Goal: Navigation & Orientation: Find specific page/section

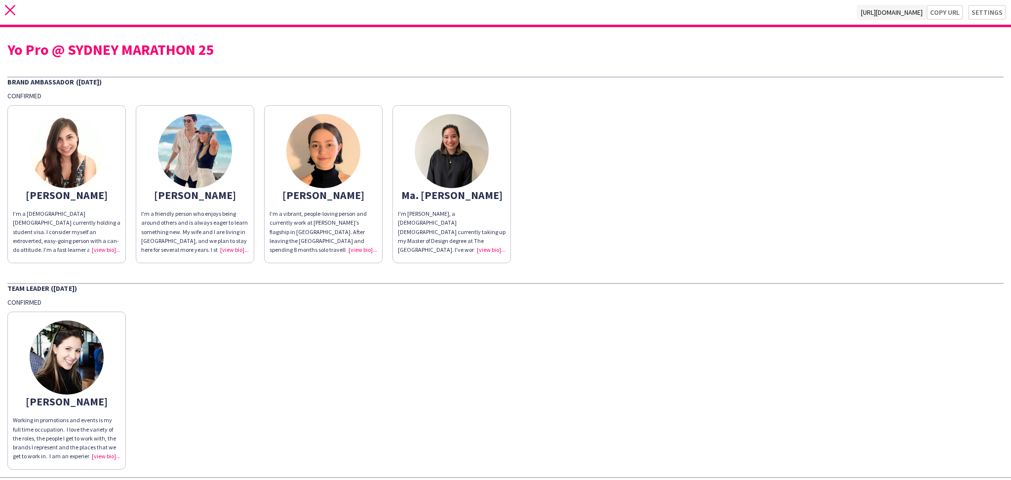
click at [15, 12] on icon "close" at bounding box center [10, 10] width 10 height 10
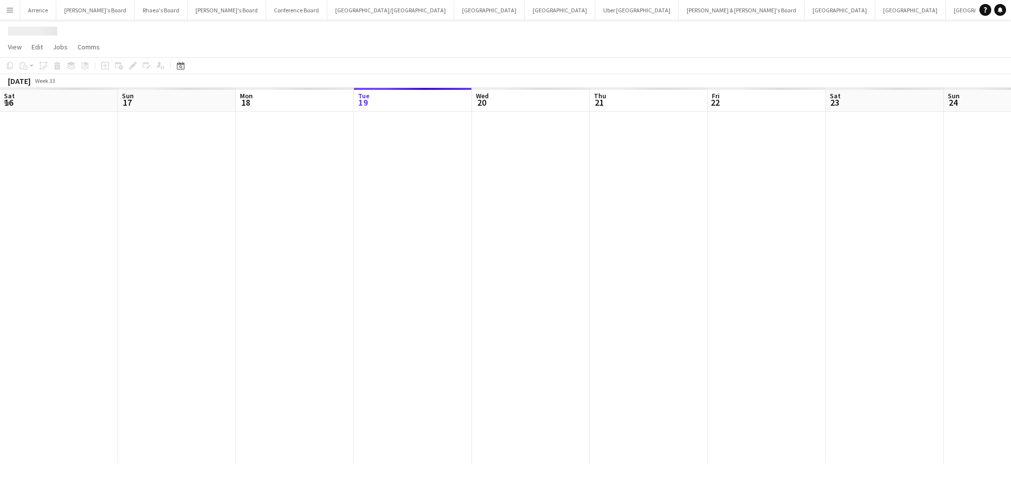
scroll to position [0, 236]
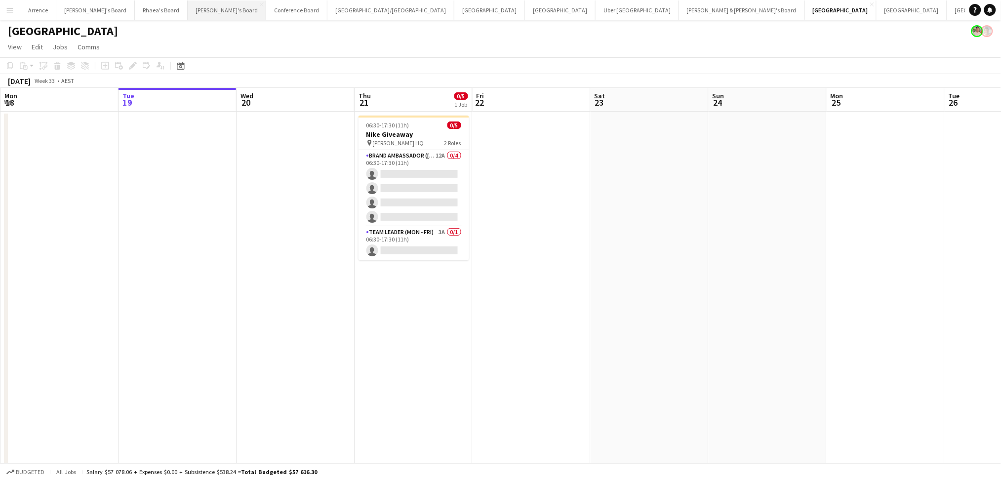
click at [194, 16] on button "Tennille's Board Close" at bounding box center [227, 9] width 79 height 19
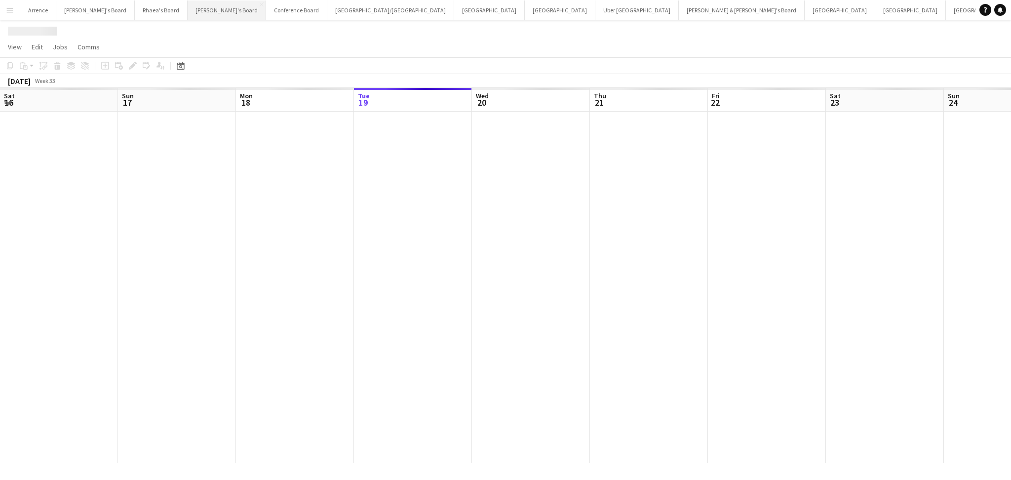
scroll to position [0, 236]
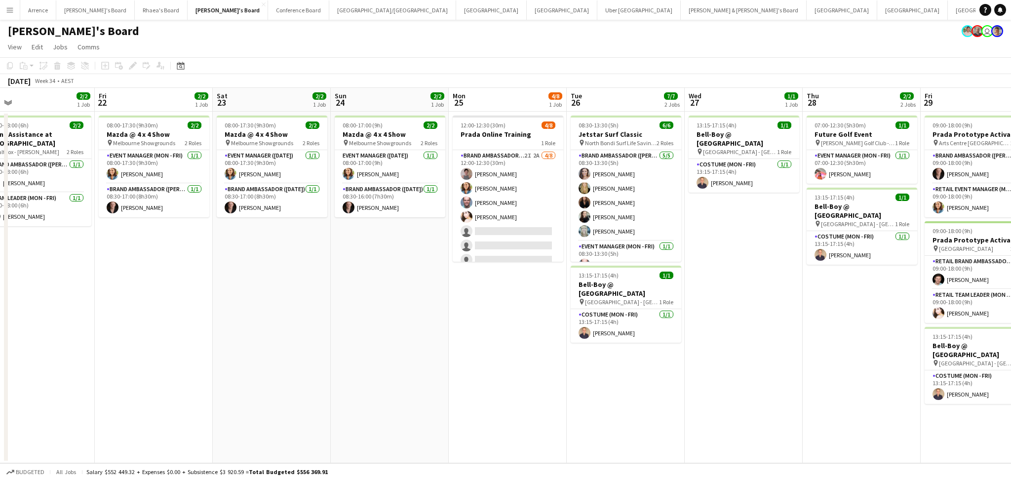
drag, startPoint x: 728, startPoint y: 368, endPoint x: 347, endPoint y: 381, distance: 382.0
click at [347, 381] on app-calendar-viewport "Mon 18 1/1 1 Job Tue 19 Wed 20 Thu 21 2/2 1 Job Fri 22 2/2 1 Job Sat 23 2/2 1 J…" at bounding box center [505, 275] width 1011 height 375
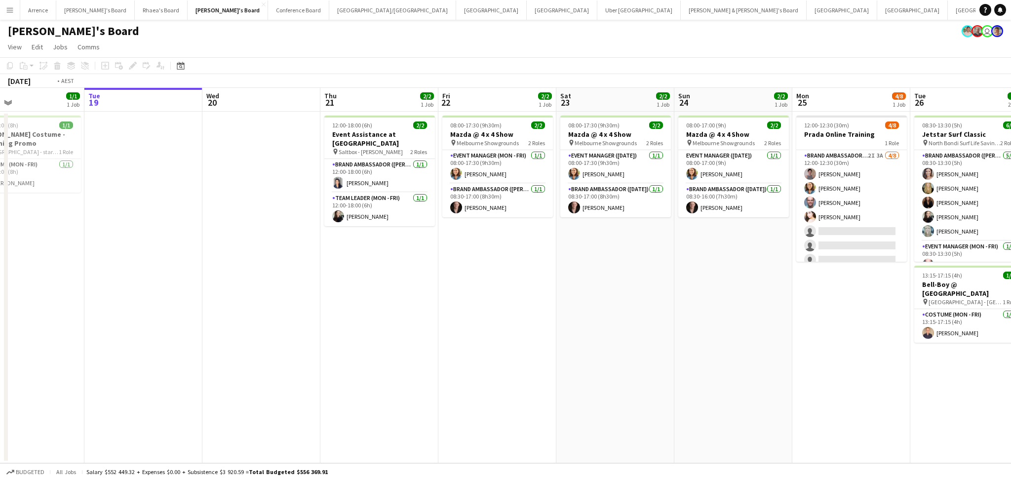
scroll to position [0, 227]
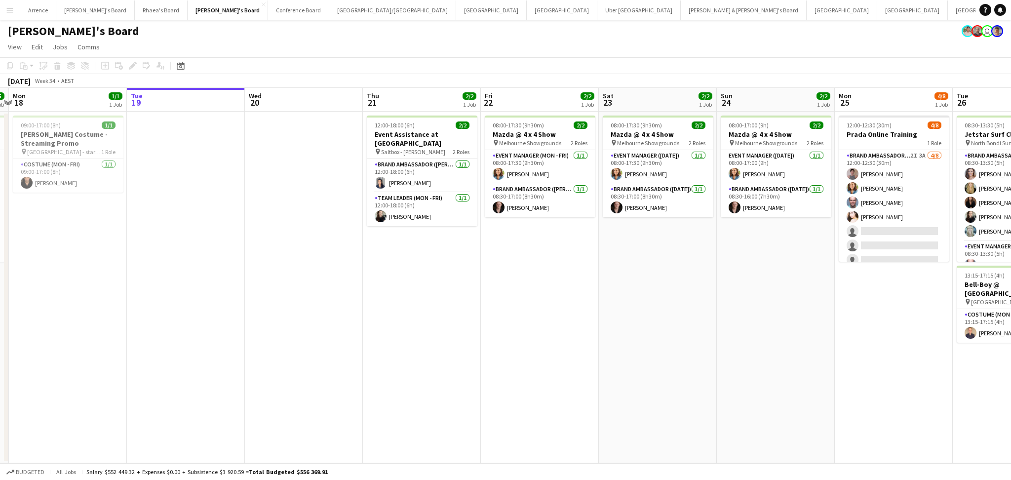
drag, startPoint x: 313, startPoint y: 364, endPoint x: 703, endPoint y: 383, distance: 390.6
click at [703, 383] on app-calendar-viewport "Sat 16 Sun 17 5/5 1 Job Mon 18 1/1 1 Job Tue 19 Wed 20 Thu 21 2/2 1 Job Fri 22 …" at bounding box center [505, 275] width 1011 height 375
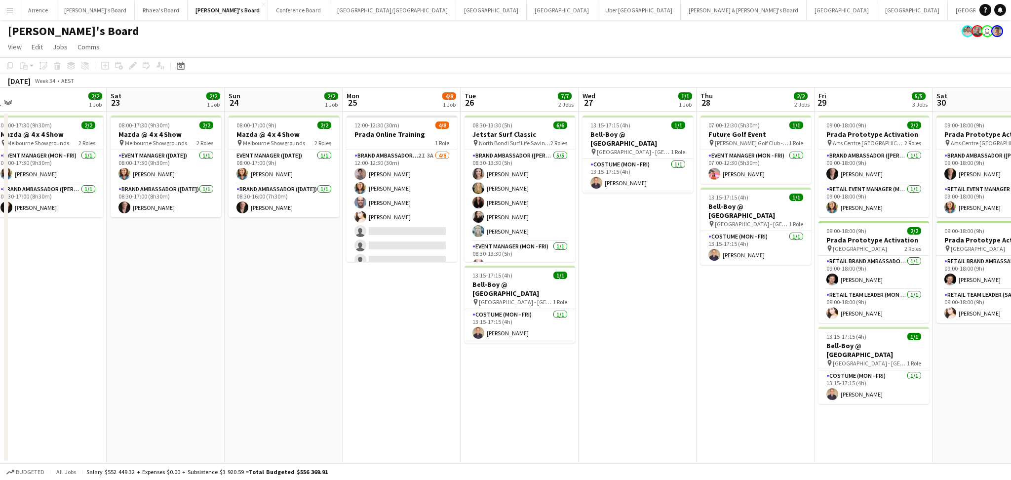
drag, startPoint x: 536, startPoint y: 376, endPoint x: 290, endPoint y: 340, distance: 248.6
click at [290, 340] on app-calendar-viewport "Wed 20 Thu 21 2/2 1 Job Fri 22 2/2 1 Job Sat 23 2/2 1 Job Sun 24 2/2 1 Job Mon …" at bounding box center [505, 275] width 1011 height 375
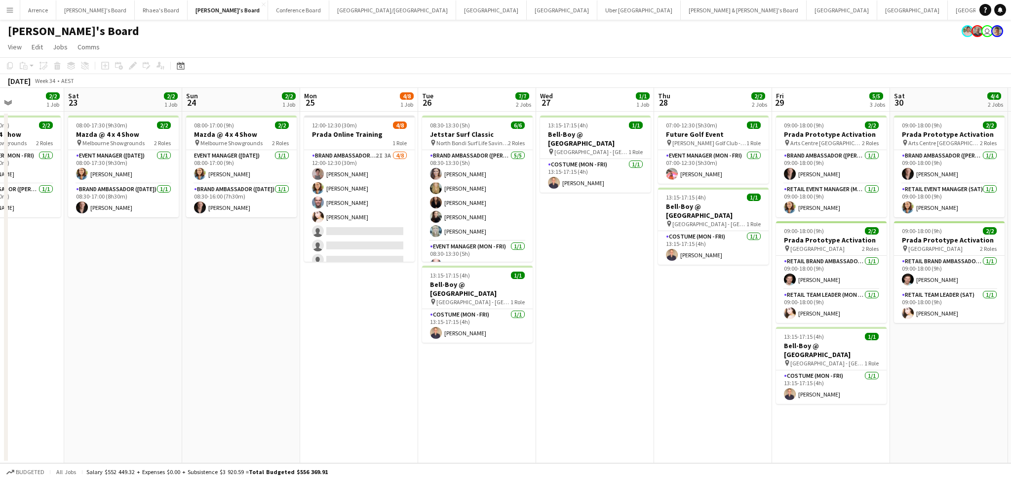
scroll to position [0, 411]
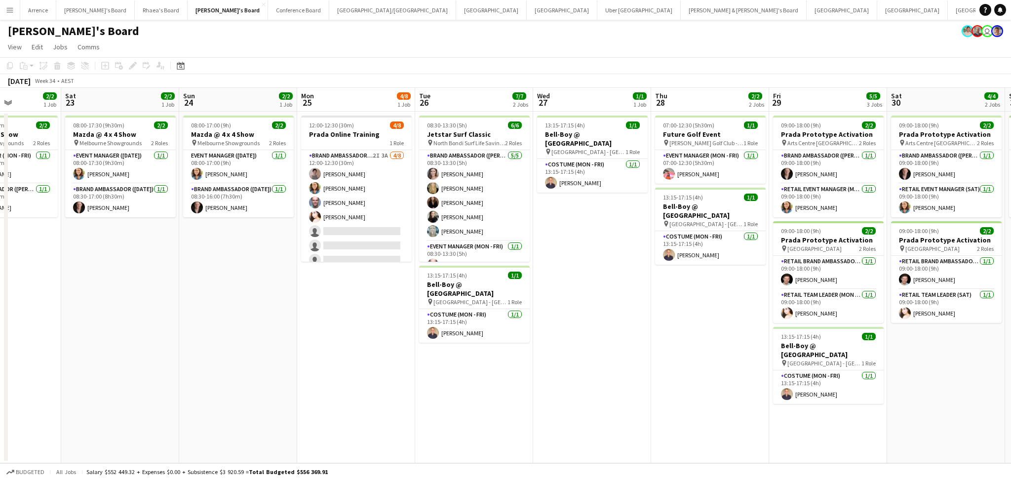
drag, startPoint x: 290, startPoint y: 340, endPoint x: 245, endPoint y: 327, distance: 47.2
click at [245, 327] on app-calendar-viewport "Tue 19 Wed 20 Thu 21 2/2 1 Job Fri 22 2/2 1 Job Sat 23 2/2 1 Job Sun 24 2/2 1 J…" at bounding box center [505, 275] width 1011 height 375
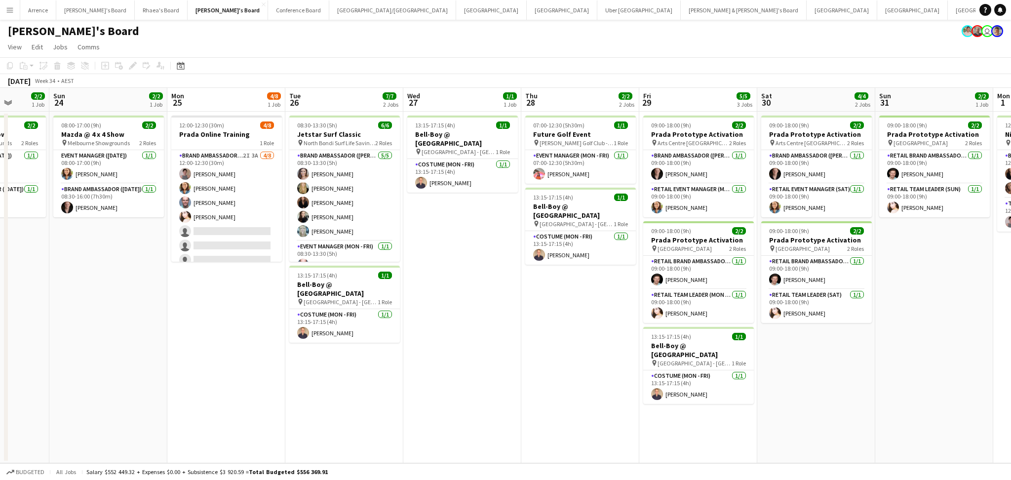
scroll to position [0, 408]
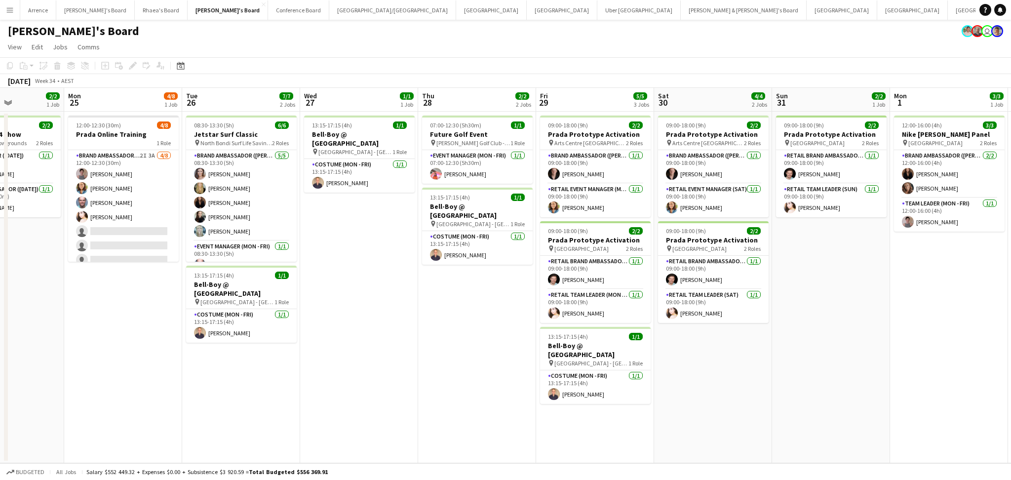
drag, startPoint x: 566, startPoint y: 379, endPoint x: 332, endPoint y: 381, distance: 233.6
click at [332, 381] on app-calendar-viewport "Thu 21 2/2 1 Job Fri 22 2/2 1 Job Sat 23 2/2 1 Job Sun 24 2/2 1 Job Mon 25 4/8 …" at bounding box center [505, 275] width 1011 height 375
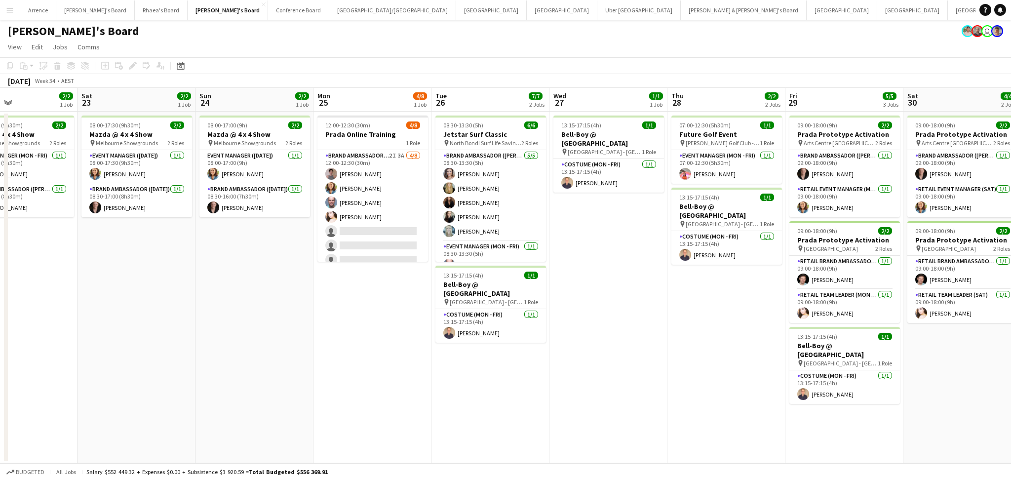
drag, startPoint x: 332, startPoint y: 381, endPoint x: 753, endPoint y: 382, distance: 420.8
click at [841, 356] on app-calendar-viewport "Wed 20 Thu 21 2/2 1 Job Fri 22 2/2 1 Job Sat 23 2/2 1 Job Sun 24 2/2 1 Job Mon …" at bounding box center [505, 275] width 1011 height 375
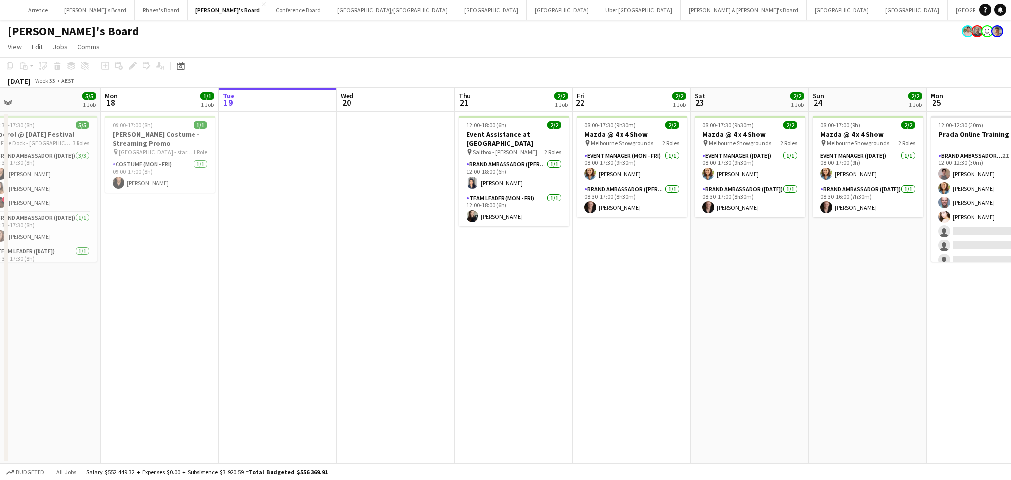
drag, startPoint x: 392, startPoint y: 390, endPoint x: 713, endPoint y: 384, distance: 321.1
click at [713, 384] on app-calendar-viewport "Fri 15 Sat 16 Sun 17 5/5 1 Job Mon 18 1/1 1 Job Tue 19 Wed 20 Thu 21 2/2 1 Job …" at bounding box center [505, 275] width 1011 height 375
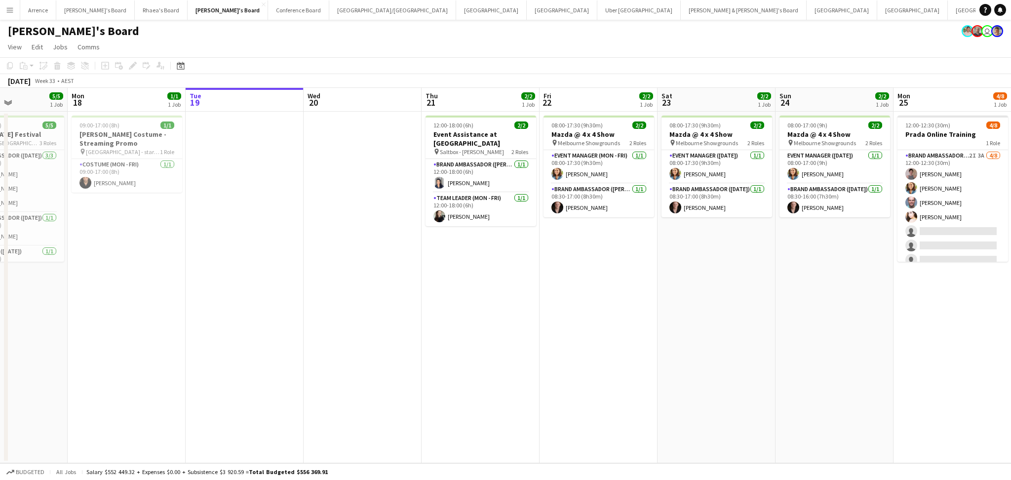
scroll to position [0, 314]
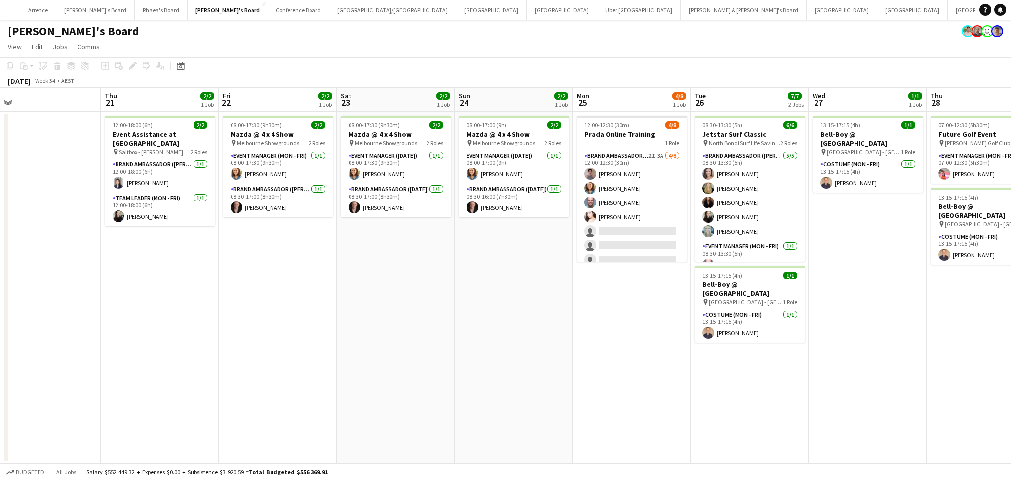
drag, startPoint x: 775, startPoint y: 389, endPoint x: 216, endPoint y: 354, distance: 560.7
click at [216, 354] on app-calendar-viewport "Sun 17 5/5 1 Job Mon 18 1/1 1 Job Tue 19 Wed 20 Thu 21 2/2 1 Job Fri 22 2/2 1 J…" at bounding box center [505, 275] width 1011 height 375
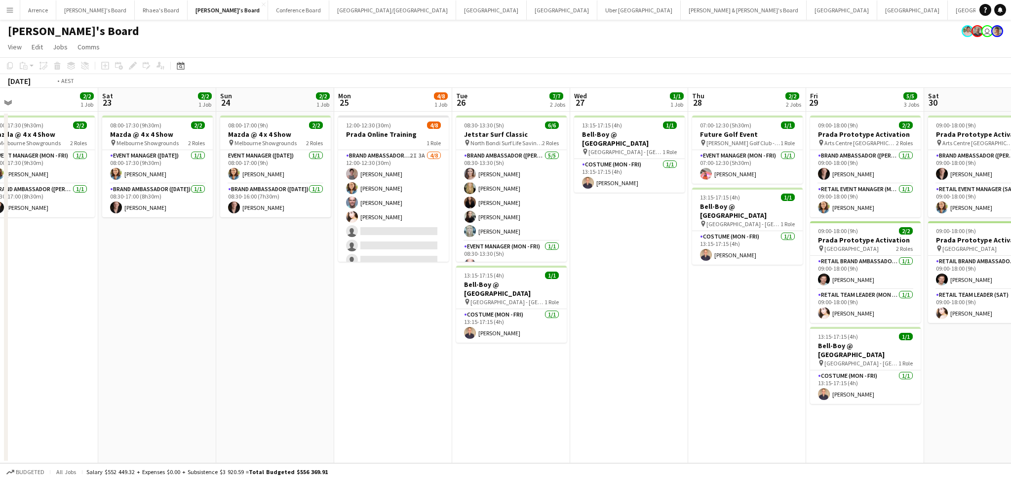
scroll to position [0, 292]
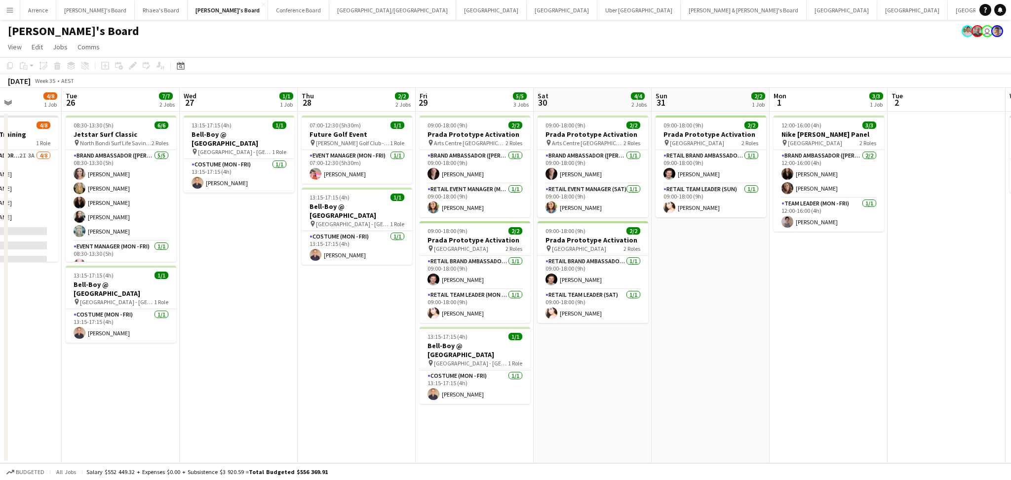
drag, startPoint x: 623, startPoint y: 393, endPoint x: 233, endPoint y: 371, distance: 391.3
click at [233, 371] on app-calendar-viewport "Sat 23 2/2 1 Job Sun 24 2/2 1 Job Mon 25 4/8 1 Job Tue 26 7/7 2 Jobs Wed 27 1/1…" at bounding box center [505, 275] width 1011 height 375
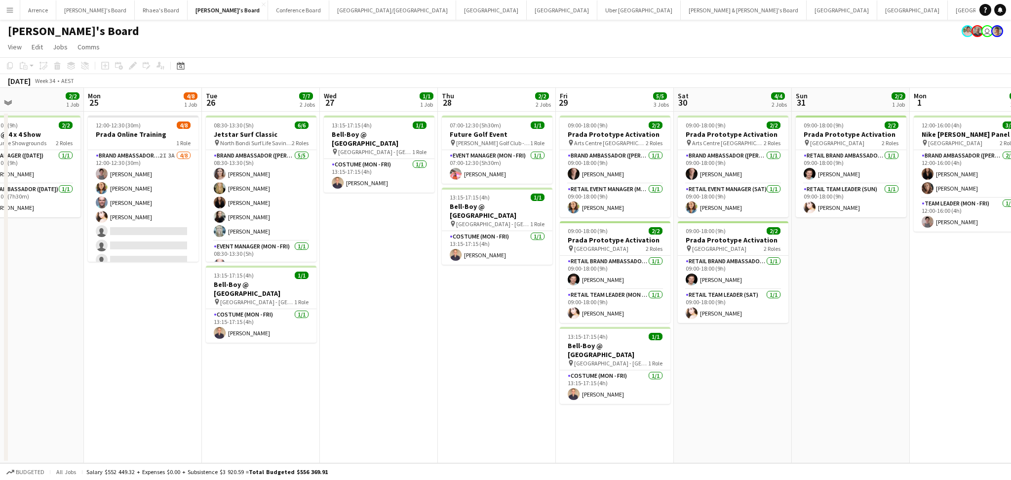
scroll to position [0, 283]
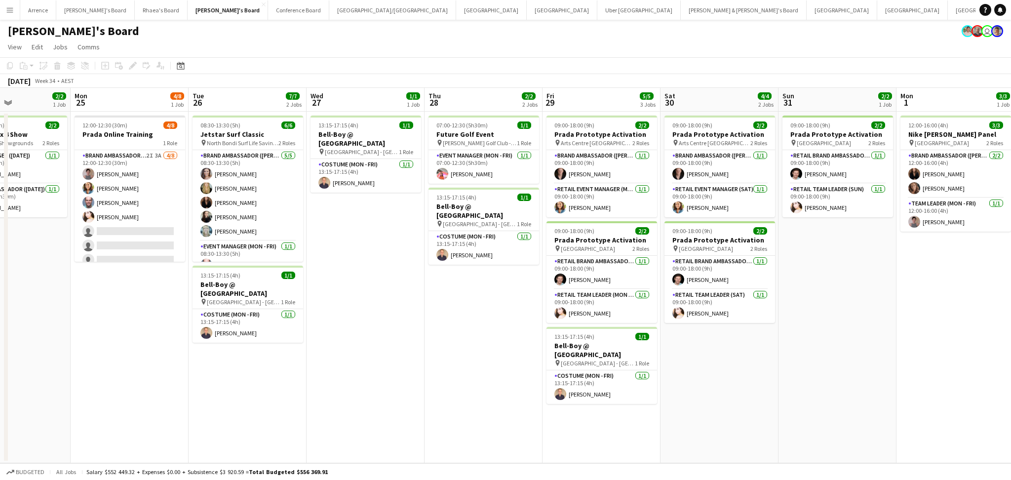
drag, startPoint x: 206, startPoint y: 375, endPoint x: 450, endPoint y: 382, distance: 244.6
click at [450, 382] on app-calendar-viewport "Fri 22 2/2 1 Job Sat 23 2/2 1 Job Sun 24 2/2 1 Job Mon 25 4/8 1 Job Tue 26 7/7 …" at bounding box center [505, 275] width 1011 height 375
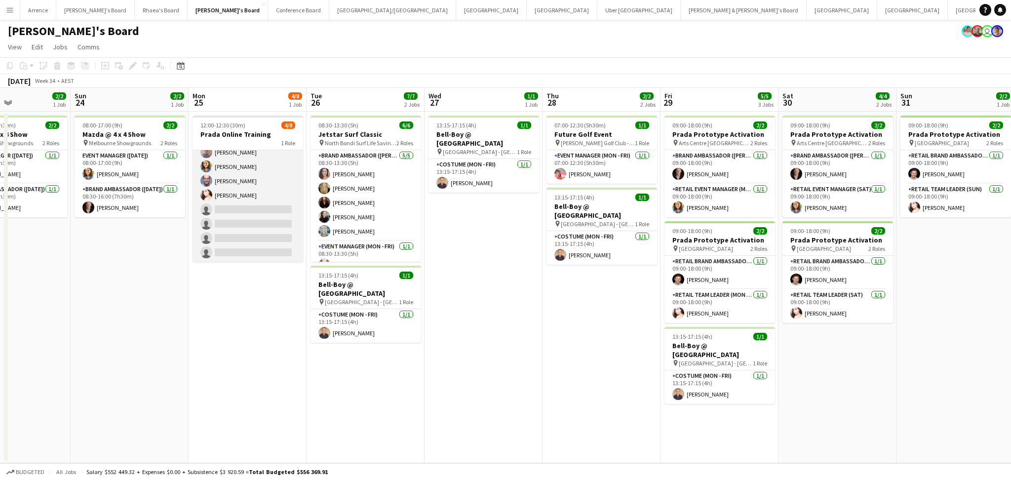
scroll to position [0, 0]
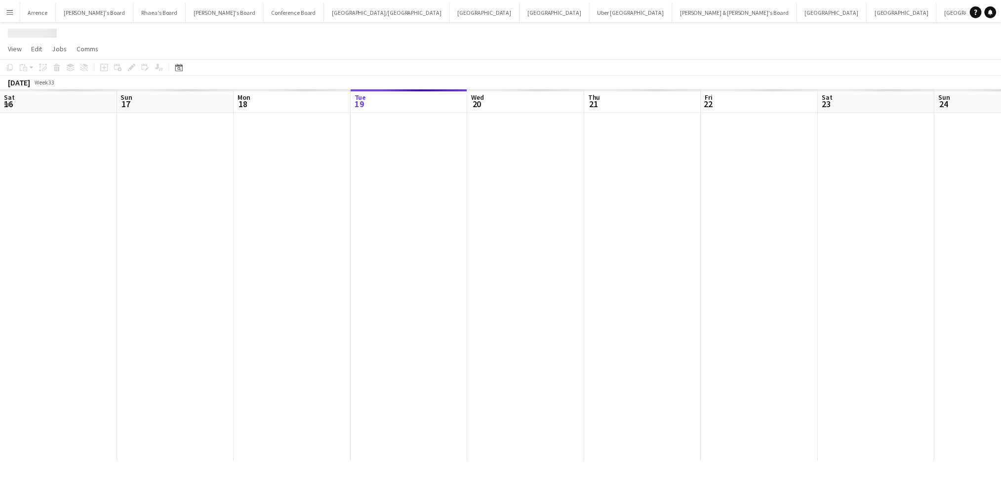
scroll to position [0, 236]
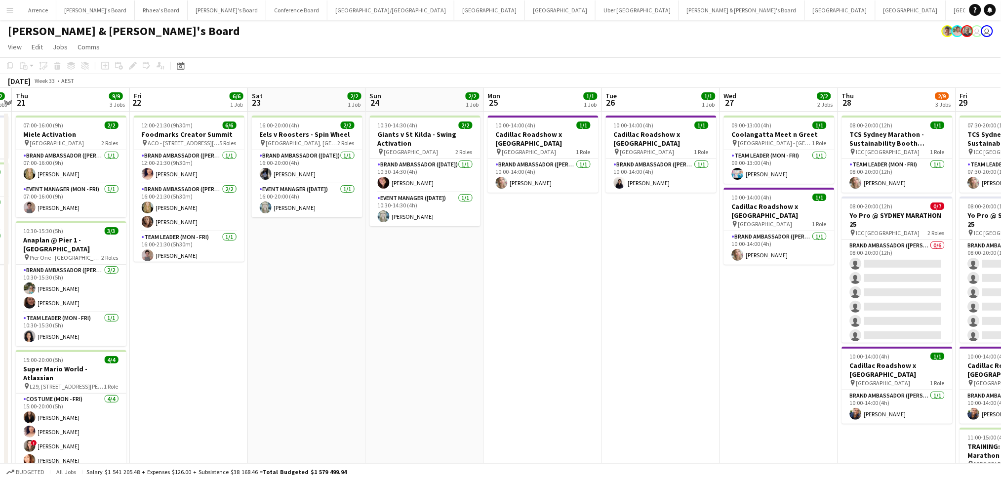
drag, startPoint x: 623, startPoint y: 404, endPoint x: 281, endPoint y: 384, distance: 342.8
click at [281, 384] on app-calendar-viewport "Mon 18 Tue 19 Wed 20 2/2 2 Jobs Thu 21 9/9 3 Jobs Fri 22 6/6 1 Job Sat 23 2/2 1…" at bounding box center [500, 307] width 1001 height 439
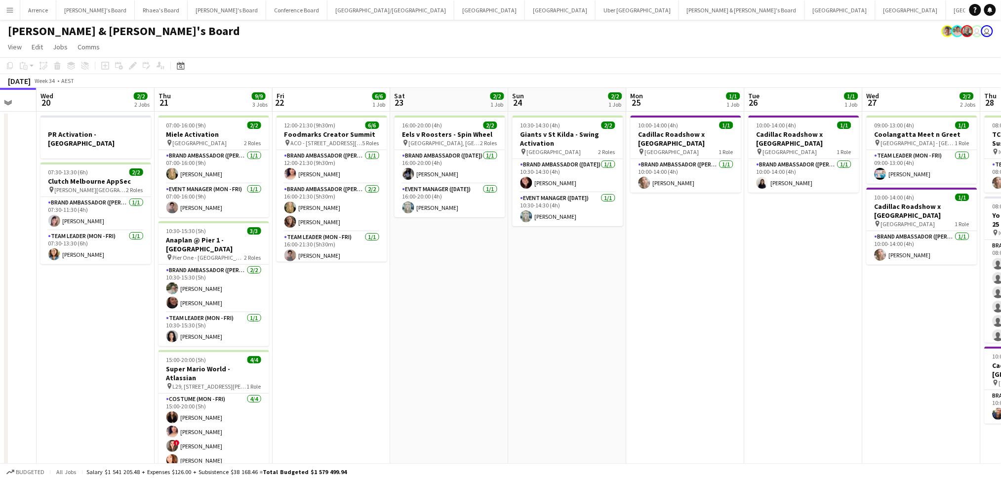
drag, startPoint x: 621, startPoint y: 366, endPoint x: 802, endPoint y: 342, distance: 182.9
click at [804, 342] on app-calendar-viewport "Sun 17 7/7 3 Jobs Mon 18 Tue 19 Wed 20 2/2 2 Jobs Thu 21 9/9 3 Jobs Fri 22 6/6 …" at bounding box center [500, 454] width 1001 height 732
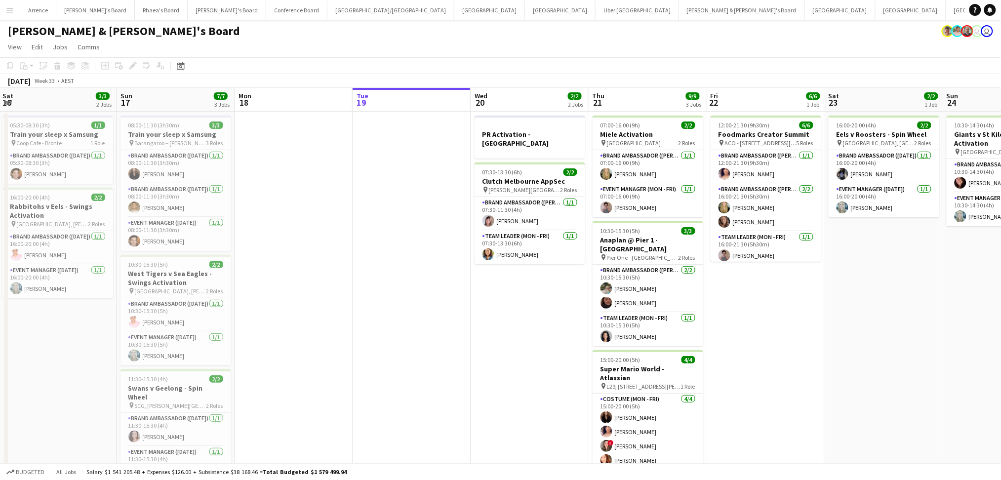
scroll to position [0, 278]
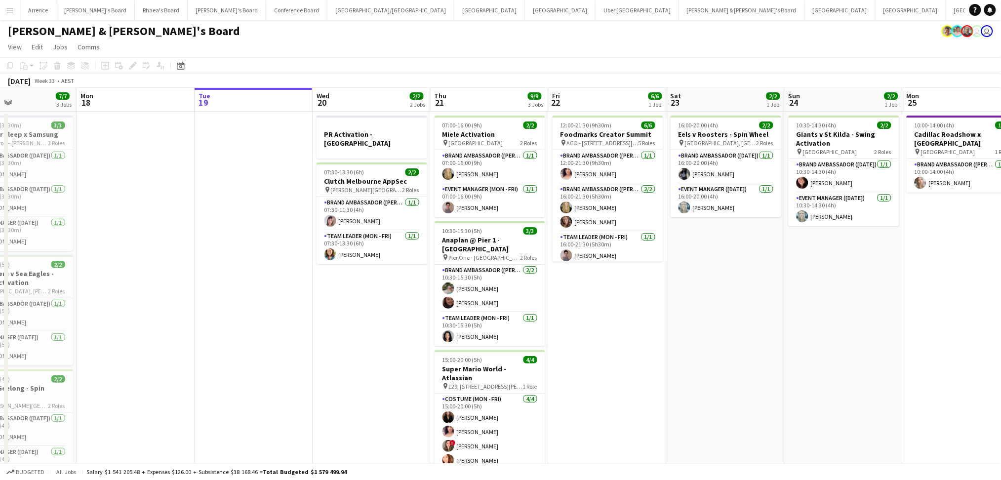
drag, startPoint x: 579, startPoint y: 330, endPoint x: 815, endPoint y: 331, distance: 235.6
click at [815, 331] on app-calendar-viewport "Fri 15 Sat 16 3/3 2 Jobs Sun 17 7/7 3 Jobs Mon 18 Tue 19 Wed 20 2/2 2 Jobs Thu …" at bounding box center [500, 454] width 1001 height 732
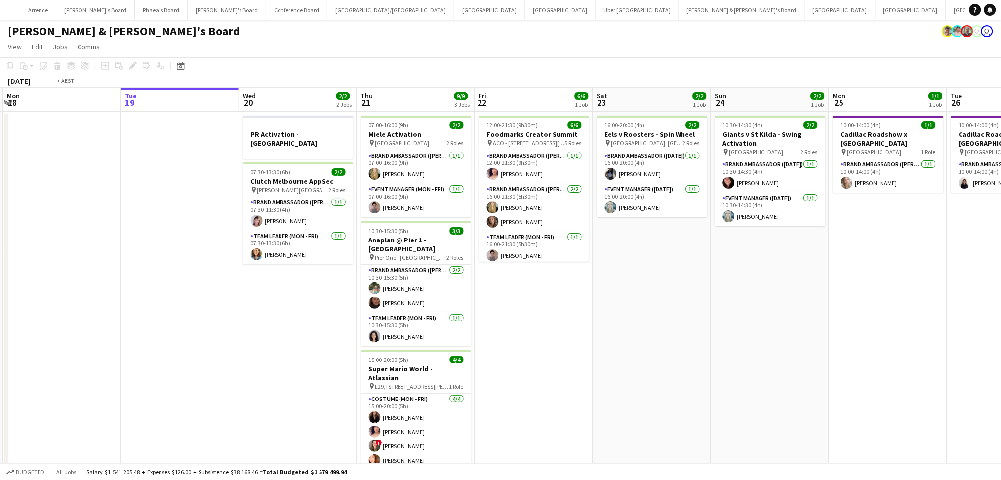
scroll to position [0, 374]
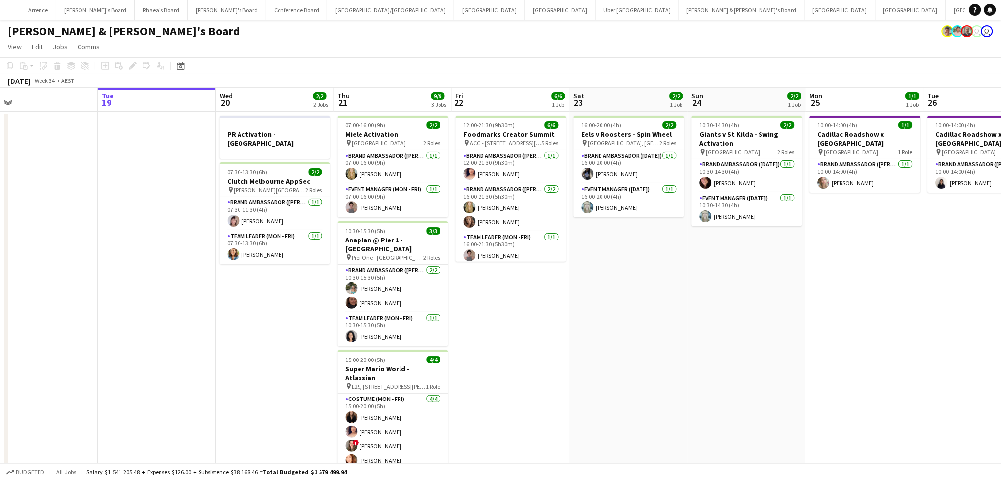
drag, startPoint x: 769, startPoint y: 347, endPoint x: 672, endPoint y: 342, distance: 96.9
click at [672, 342] on app-calendar-viewport "Fri 15 Sat 16 3/3 2 Jobs Sun 17 7/7 3 Jobs Mon 18 Tue 19 Wed 20 2/2 2 Jobs Thu …" at bounding box center [500, 454] width 1001 height 732
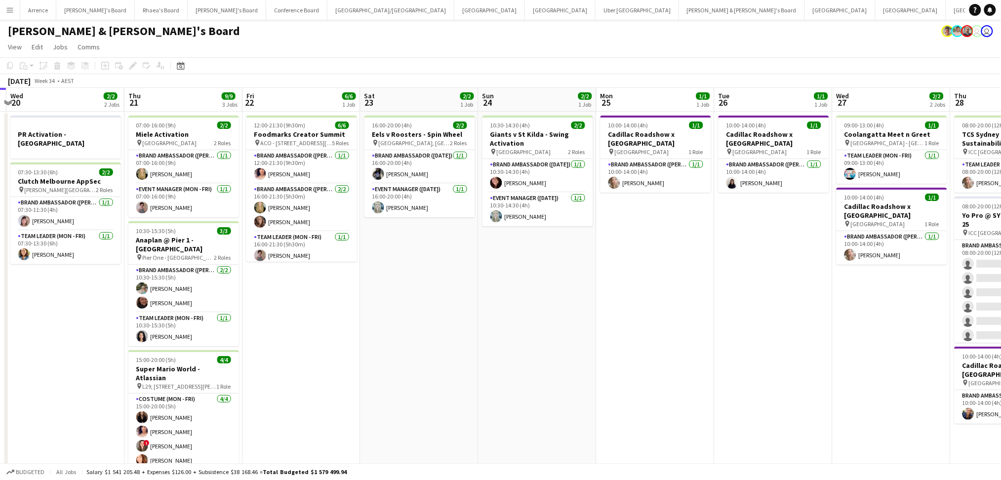
drag, startPoint x: 770, startPoint y: 342, endPoint x: 561, endPoint y: 343, distance: 209.4
click at [561, 343] on app-calendar-viewport "Sun 17 7/7 3 Jobs Mon 18 Tue 19 Wed 20 2/2 2 Jobs Thu 21 9/9 3 Jobs Fri 22 6/6 …" at bounding box center [500, 454] width 1001 height 732
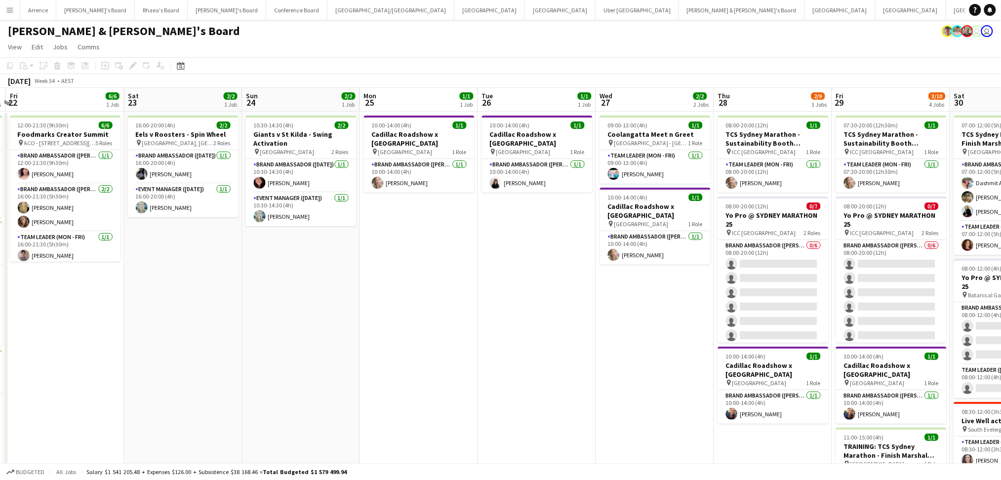
drag, startPoint x: 768, startPoint y: 383, endPoint x: 532, endPoint y: 378, distance: 236.6
click at [532, 378] on app-calendar-viewport "Tue 19 Wed 20 2/2 2 Jobs Thu 21 9/9 3 Jobs Fri 22 6/6 1 Job Sat 23 2/2 1 Job Su…" at bounding box center [500, 454] width 1001 height 732
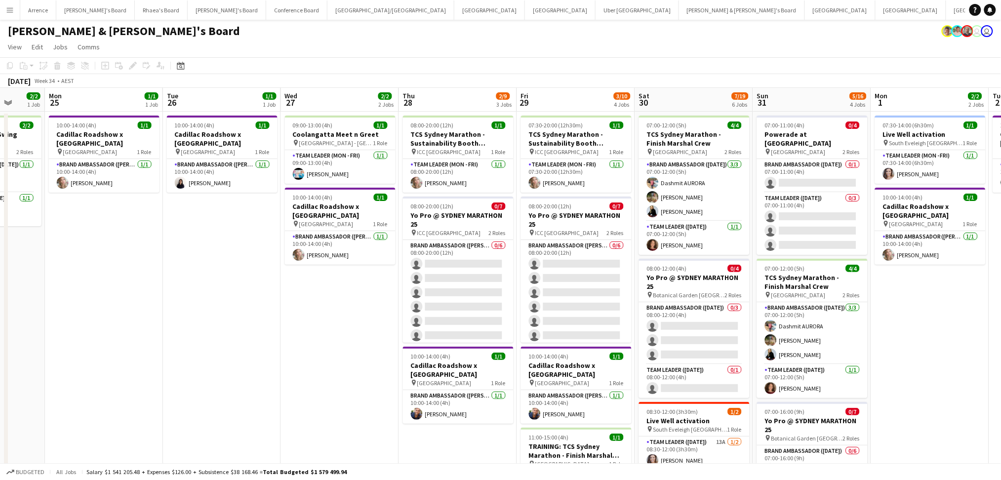
scroll to position [0, 348]
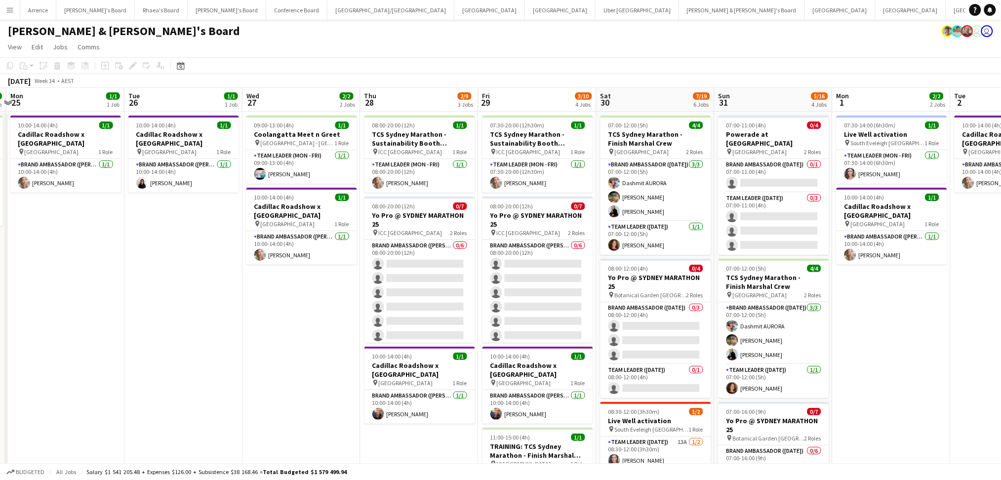
drag, startPoint x: 650, startPoint y: 395, endPoint x: 297, endPoint y: 385, distance: 353.8
click at [297, 385] on app-calendar-viewport "Fri 22 6/6 1 Job Sat 23 2/2 1 Job Sun 24 2/2 1 Job Mon 25 1/1 1 Job Tue 26 1/1 …" at bounding box center [500, 454] width 1001 height 732
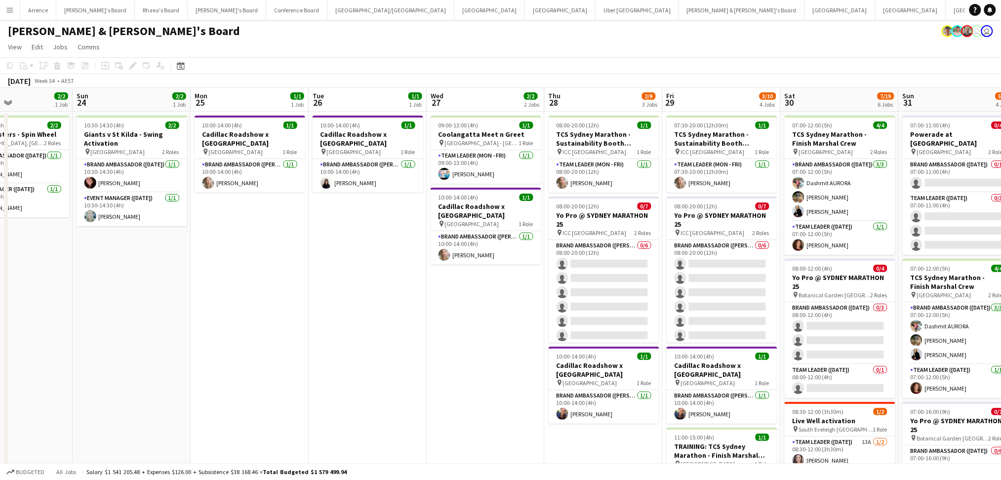
scroll to position [0, 282]
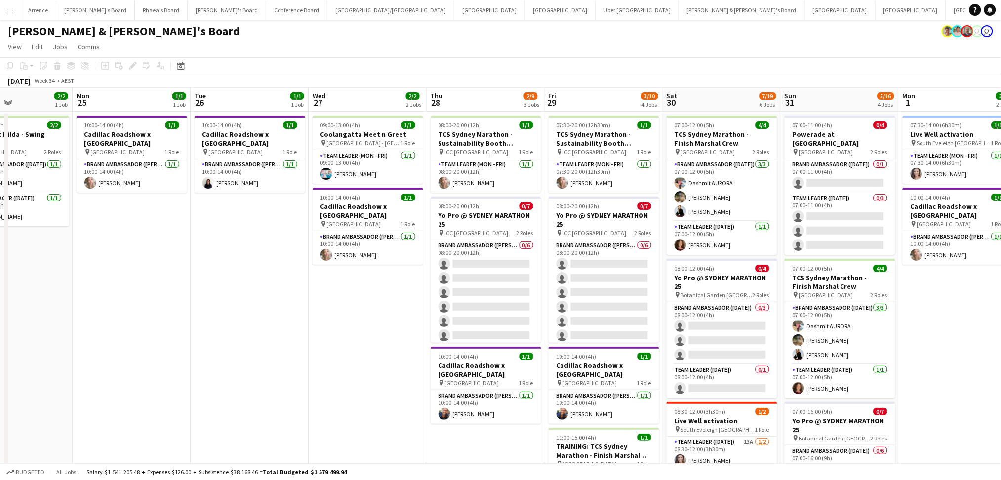
drag, startPoint x: 885, startPoint y: 330, endPoint x: 951, endPoint y: 339, distance: 66.4
click at [951, 339] on app-calendar-viewport "Fri 22 6/6 1 Job Sat 23 2/2 1 Job Sun 24 2/2 1 Job Mon 25 1/1 1 Job Tue 26 1/1 …" at bounding box center [500, 454] width 1001 height 732
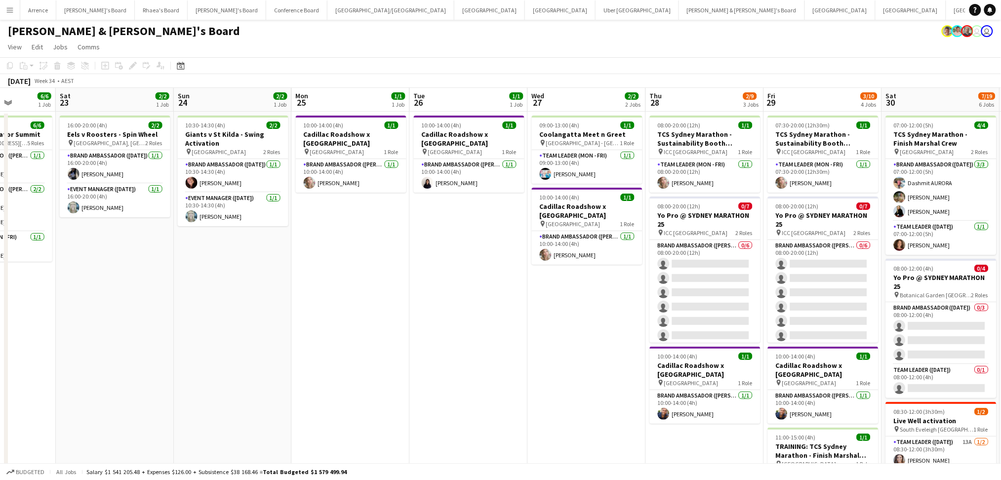
scroll to position [0, 428]
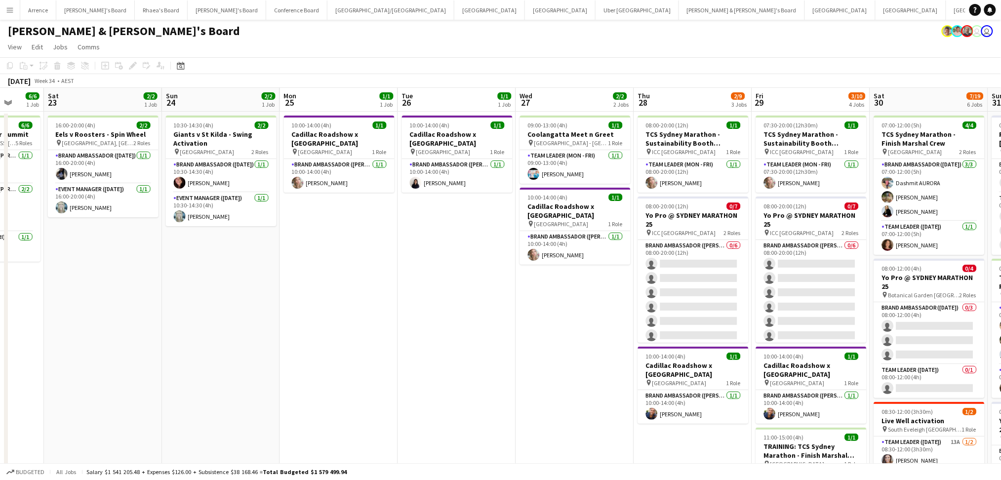
drag, startPoint x: 138, startPoint y: 332, endPoint x: 346, endPoint y: 349, distance: 208.6
click at [346, 349] on app-calendar-viewport "Tue 19 Wed 20 2/2 2 Jobs Thu 21 9/9 3 Jobs Fri 22 6/6 1 Job Sat 23 2/2 1 Job Su…" at bounding box center [500, 454] width 1001 height 732
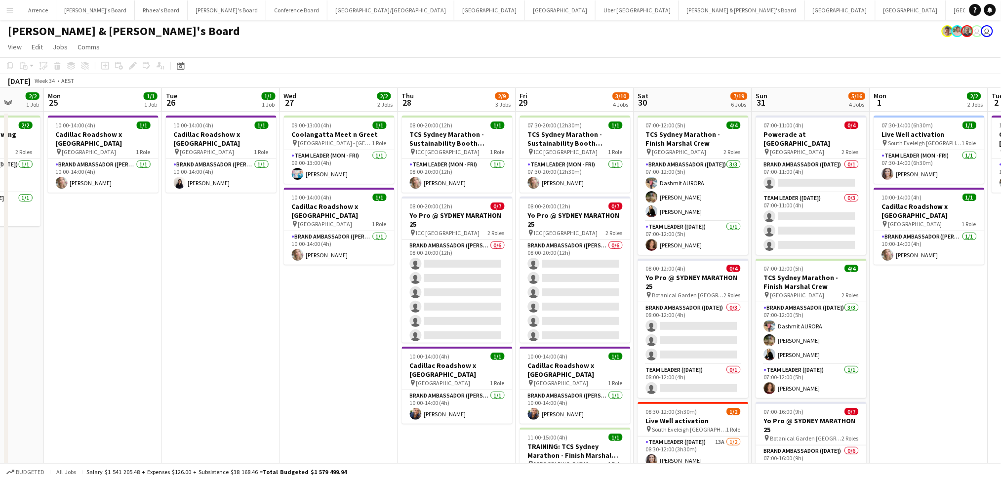
scroll to position [0, 411]
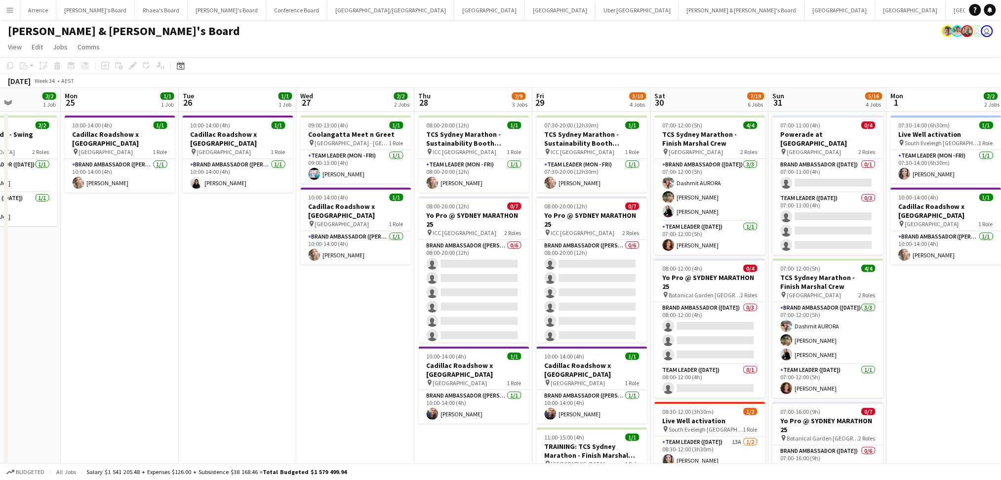
drag, startPoint x: 526, startPoint y: 385, endPoint x: 307, endPoint y: 368, distance: 219.9
click at [307, 368] on app-calendar-viewport "Thu 21 9/9 3 Jobs Fri 22 6/6 1 Job Sat 23 2/2 1 Job Sun 24 2/2 1 Job Mon 25 1/1…" at bounding box center [500, 454] width 1001 height 732
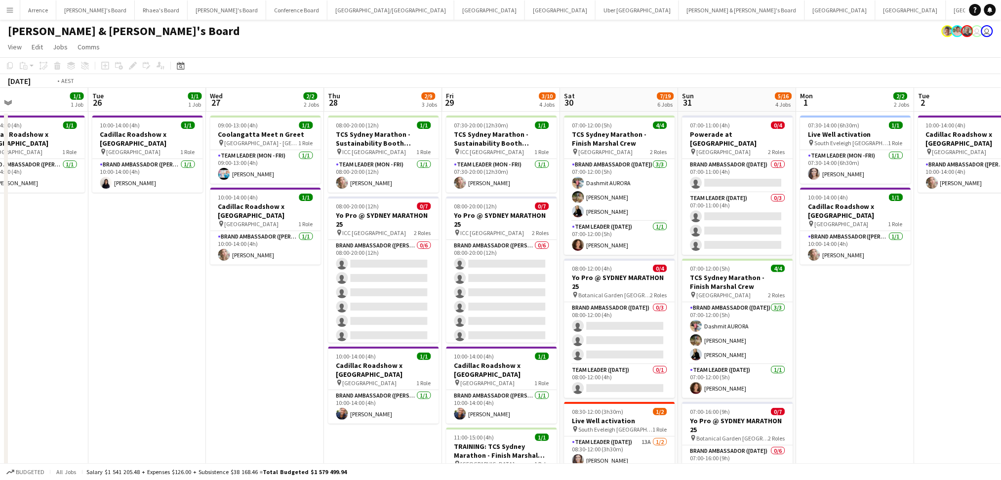
scroll to position [0, 314]
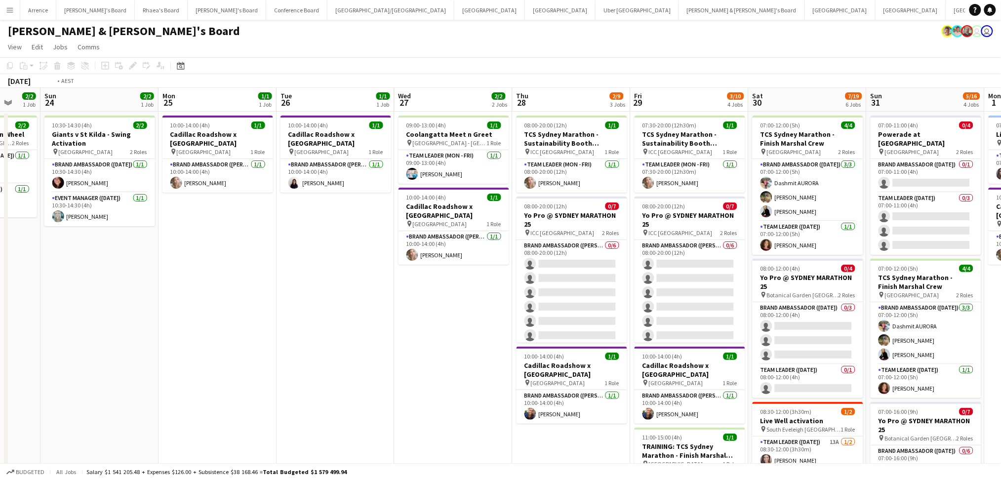
drag, startPoint x: 313, startPoint y: 372, endPoint x: 175, endPoint y: 365, distance: 138.0
click at [175, 365] on app-calendar-viewport "Thu 21 9/9 3 Jobs Fri 22 6/6 1 Job Sat 23 2/2 1 Job Sun 24 2/2 1 Job Mon 25 1/1…" at bounding box center [500, 454] width 1001 height 732
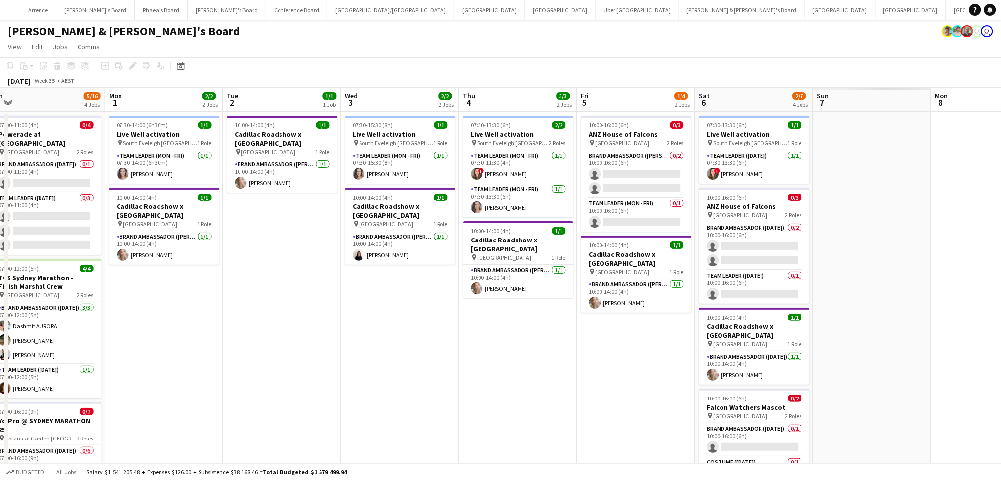
drag, startPoint x: 886, startPoint y: 367, endPoint x: 417, endPoint y: 328, distance: 470.8
click at [417, 328] on app-calendar-viewport "Wed 27 2/2 2 Jobs Thu 28 2/9 3 Jobs Fri 29 3/10 4 Jobs Sat 30 7/19 6 Jobs Sun 3…" at bounding box center [500, 454] width 1001 height 732
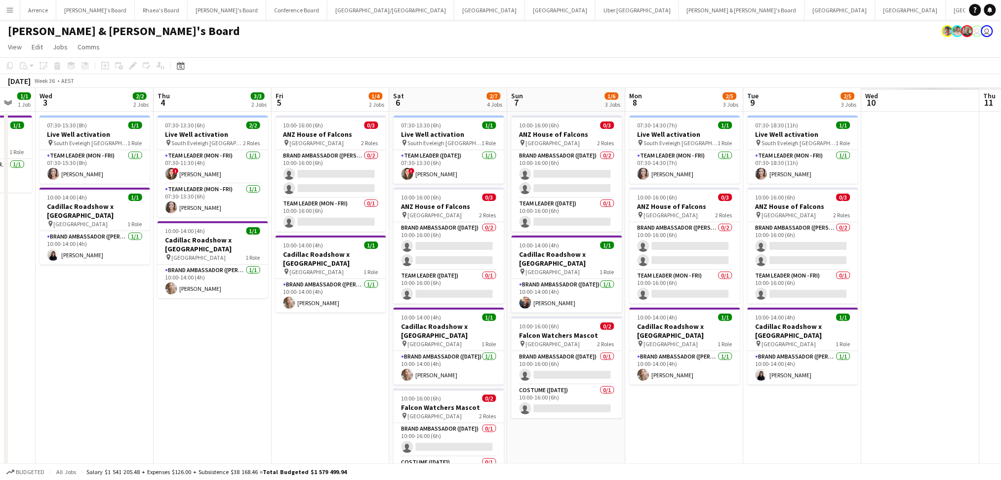
drag, startPoint x: 691, startPoint y: 381, endPoint x: 234, endPoint y: 350, distance: 457.9
click at [234, 350] on app-calendar-viewport "Sun 31 5/16 4 Jobs Mon 1 2/2 2 Jobs Tue 2 1/1 1 Job Wed 3 2/2 2 Jobs Thu 4 3/3 …" at bounding box center [500, 454] width 1001 height 732
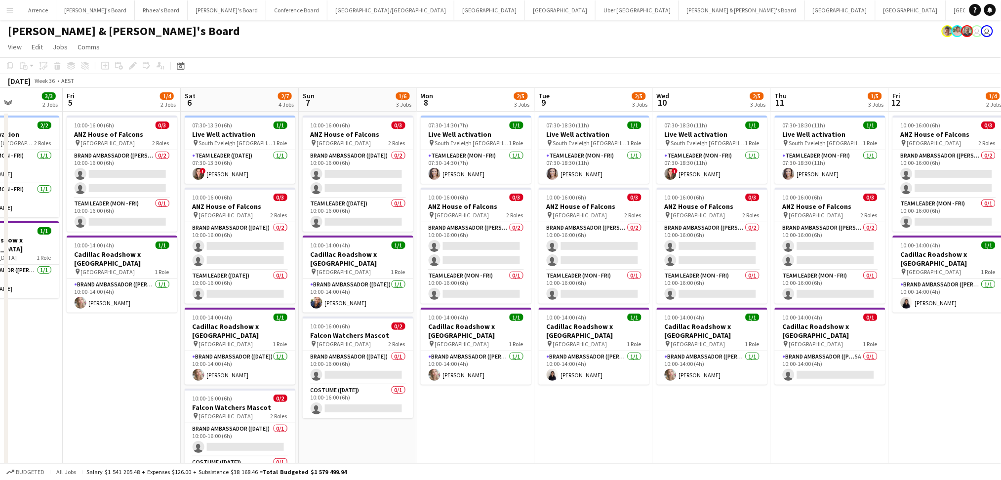
scroll to position [0, 451]
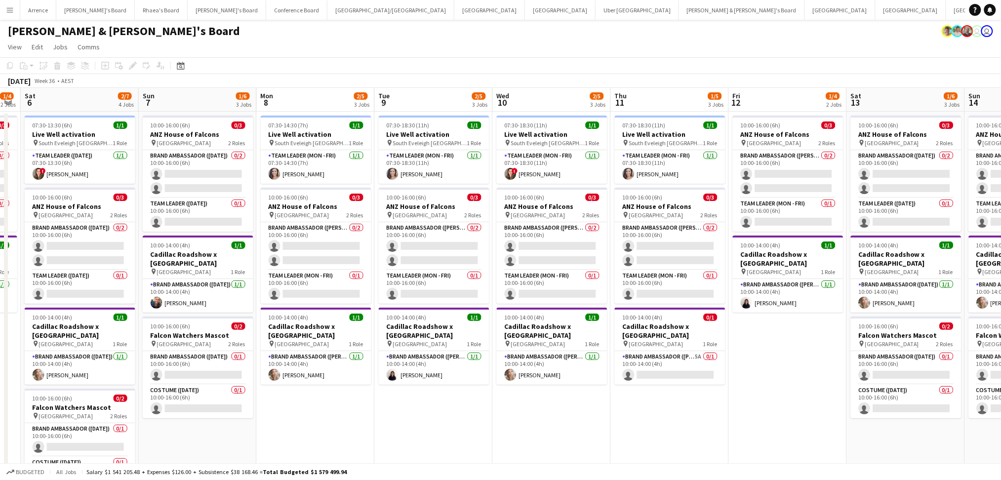
drag, startPoint x: 835, startPoint y: 411, endPoint x: 443, endPoint y: 407, distance: 392.2
click at [443, 407] on app-calendar-viewport "Tue 2 1/1 1 Job Wed 3 2/2 2 Jobs Thu 4 3/3 2 Jobs Fri 5 1/4 2 Jobs Sat 6 2/7 4 …" at bounding box center [500, 454] width 1001 height 732
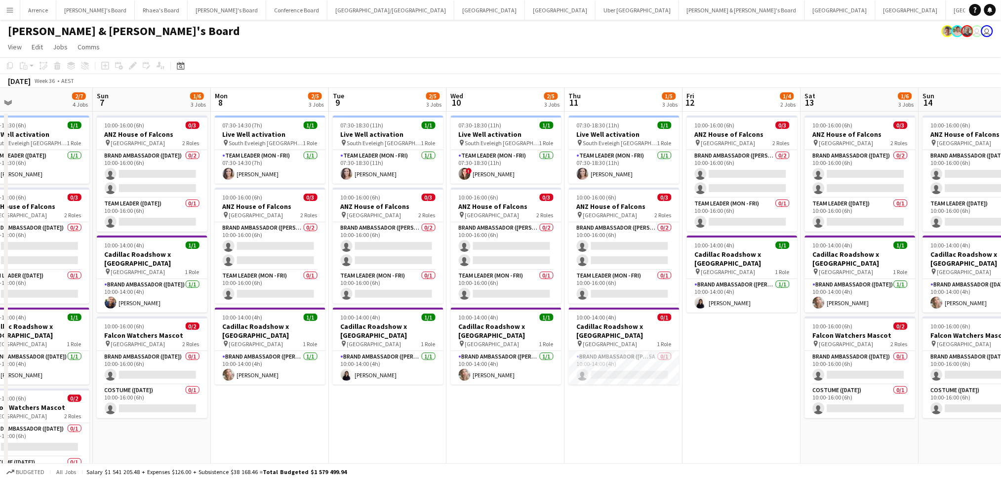
drag, startPoint x: 755, startPoint y: 439, endPoint x: 709, endPoint y: 439, distance: 45.9
click at [709, 439] on app-calendar-viewport "Thu 4 3/3 2 Jobs Fri 5 1/4 2 Jobs Sat 6 2/7 4 Jobs Sun 7 1/6 3 Jobs Mon 8 2/5 3…" at bounding box center [500, 454] width 1001 height 732
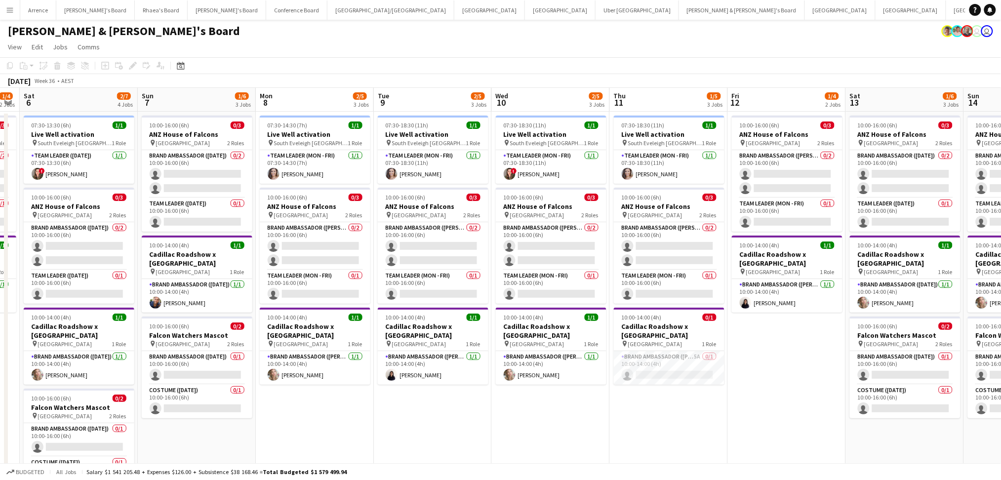
drag, startPoint x: 289, startPoint y: 431, endPoint x: 833, endPoint y: 418, distance: 543.9
click at [834, 418] on app-calendar-viewport "Thu 4 3/3 2 Jobs Fri 5 1/4 2 Jobs Sat 6 2/7 4 Jobs Sun 7 1/6 3 Jobs Mon 8 2/5 3…" at bounding box center [500, 454] width 1001 height 732
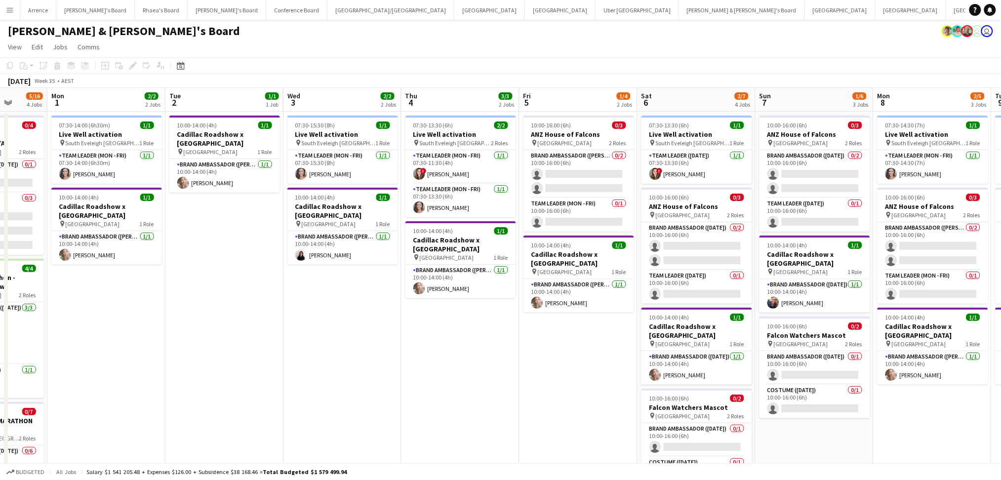
drag, startPoint x: 219, startPoint y: 418, endPoint x: 750, endPoint y: 407, distance: 531.0
click at [773, 408] on app-calendar-viewport "Fri 29 3/10 4 Jobs Sat 30 7/19 6 Jobs Sun 31 5/16 4 Jobs Mon 1 2/2 2 Jobs Tue 2…" at bounding box center [500, 454] width 1001 height 732
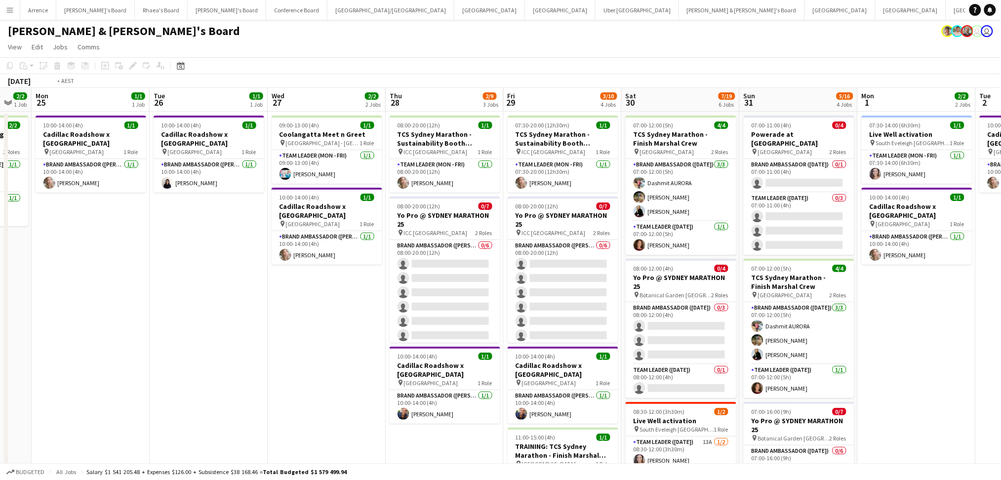
drag, startPoint x: 487, startPoint y: 407, endPoint x: 744, endPoint y: 415, distance: 256.9
click at [887, 415] on app-calendar-viewport "Sat 23 2/2 1 Job Sun 24 2/2 1 Job Mon 25 1/1 1 Job Tue 26 1/1 1 Job Wed 27 2/2 …" at bounding box center [500, 454] width 1001 height 732
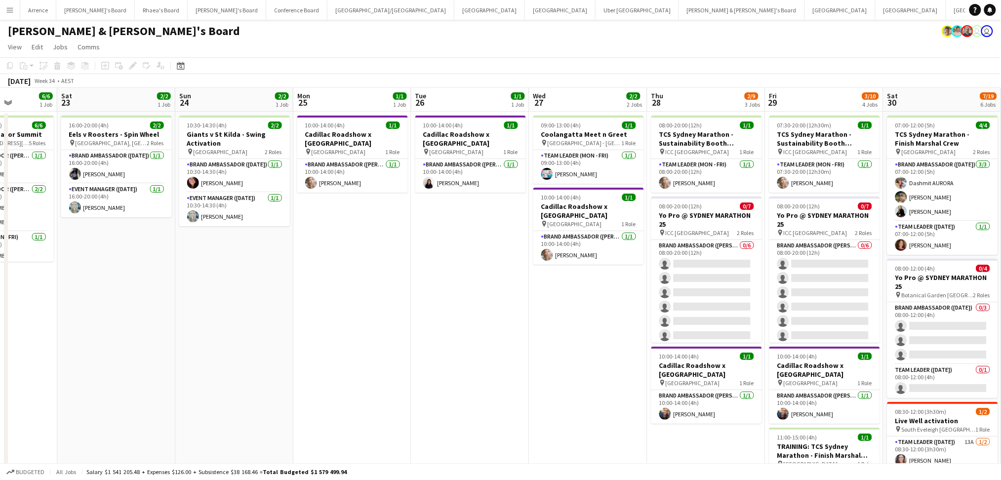
drag, startPoint x: 218, startPoint y: 415, endPoint x: 668, endPoint y: 404, distance: 450.1
click at [666, 404] on app-calendar-viewport "Wed 20 2/2 2 Jobs Thu 21 9/9 3 Jobs Fri 22 6/6 1 Job Sat 23 2/2 1 Job Sun 24 2/…" at bounding box center [500, 454] width 1001 height 732
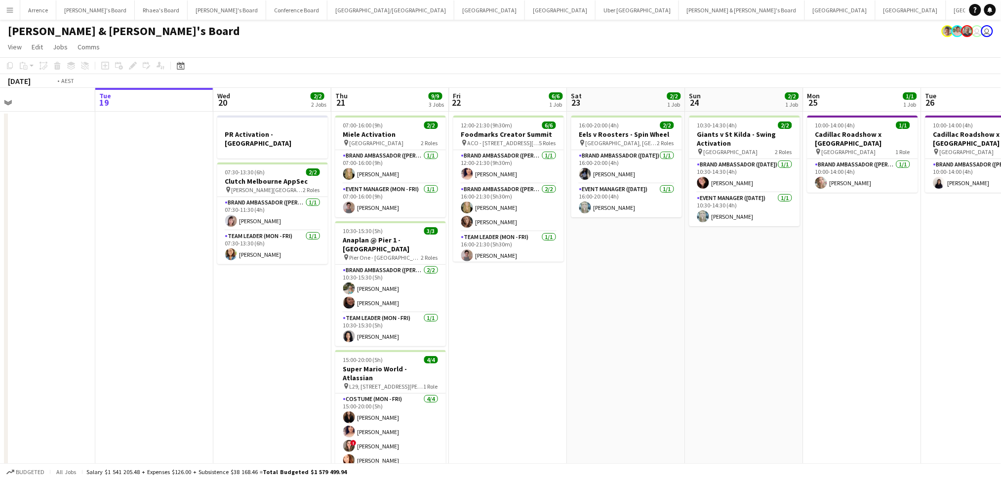
scroll to position [0, 218]
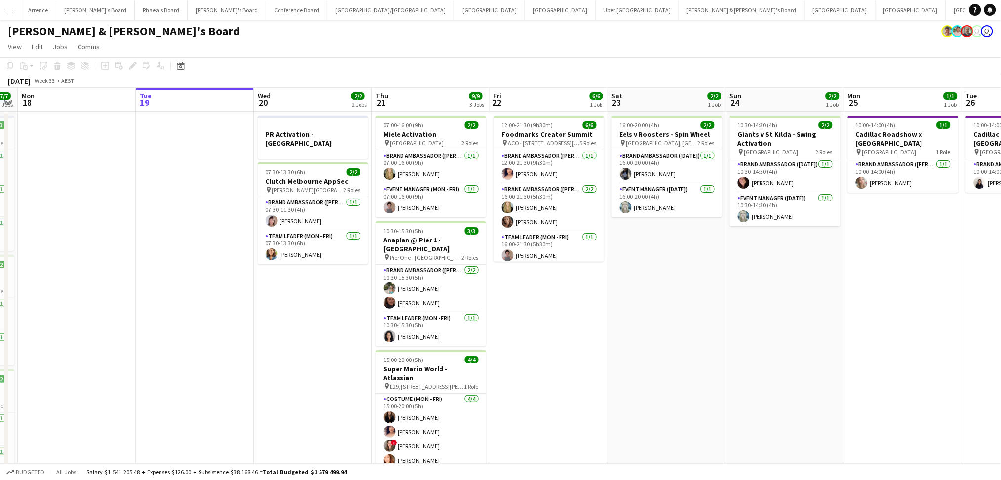
drag, startPoint x: 307, startPoint y: 392, endPoint x: 647, endPoint y: 392, distance: 339.3
click at [647, 392] on app-calendar-viewport "Sat 16 3/3 2 Jobs Sun 17 7/7 3 Jobs Mon 18 Tue 19 Wed 20 2/2 2 Jobs Thu 21 9/9 …" at bounding box center [500, 454] width 1001 height 732
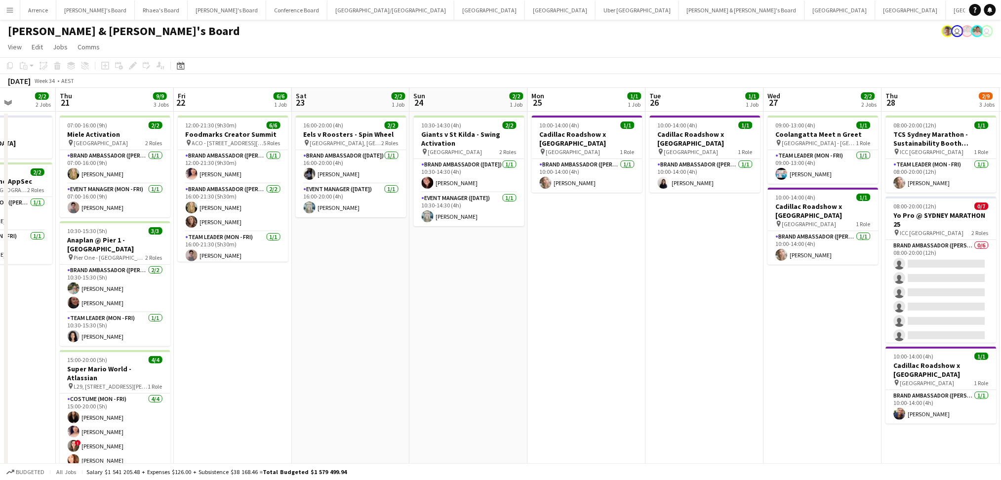
drag, startPoint x: 626, startPoint y: 390, endPoint x: 310, endPoint y: 364, distance: 317.2
click at [310, 364] on app-calendar-viewport "Mon 18 Tue 19 Wed 20 2/2 2 Jobs Thu 21 9/9 3 Jobs Fri 22 6/6 1 Job Sat 23 2/2 1…" at bounding box center [500, 454] width 1001 height 732
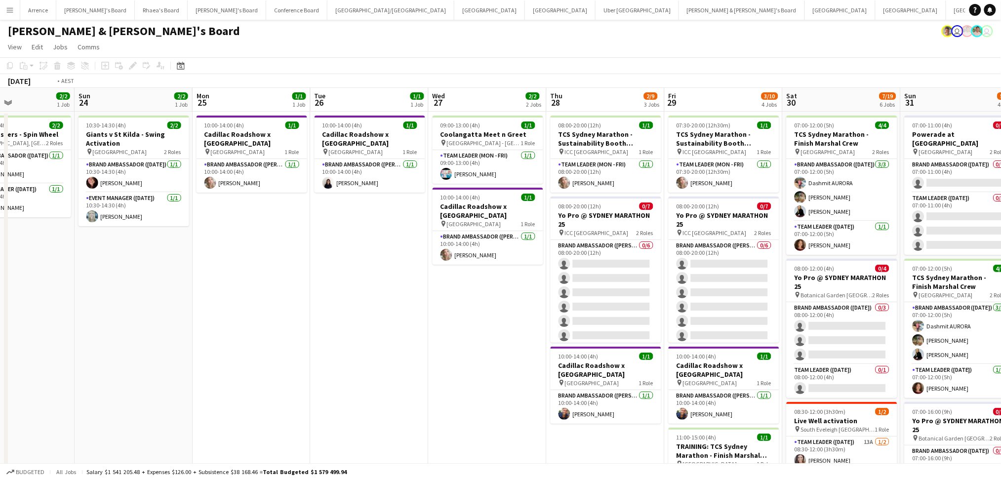
drag, startPoint x: 788, startPoint y: 420, endPoint x: 207, endPoint y: 378, distance: 582.8
click at [207, 378] on app-calendar-viewport "Wed 20 2/2 2 Jobs Thu 21 9/9 3 Jobs Fri 22 6/6 1 Job Sat 23 2/2 1 Job Sun 24 2/…" at bounding box center [500, 454] width 1001 height 732
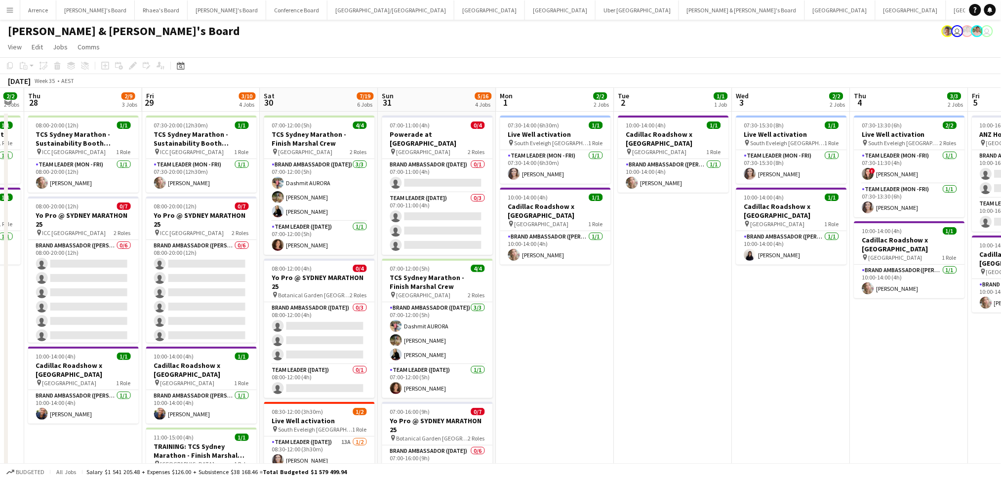
scroll to position [0, 299]
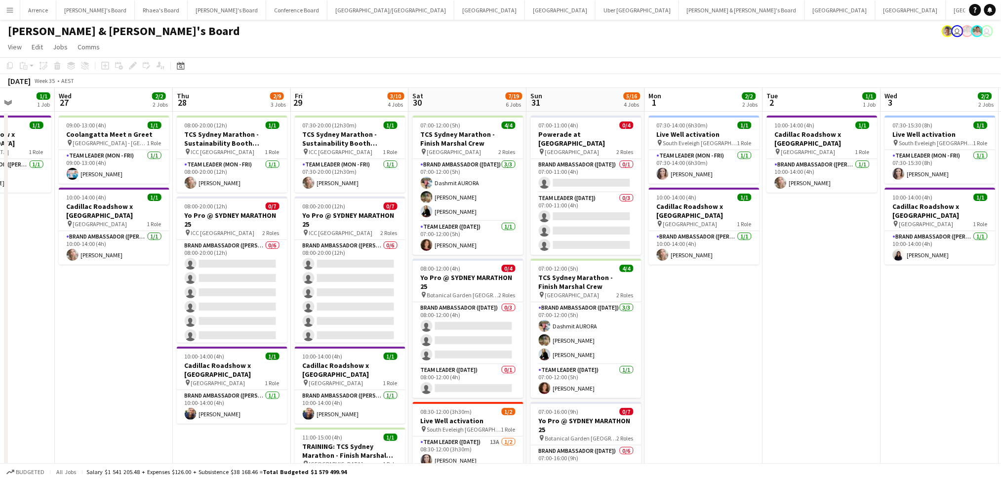
drag, startPoint x: 860, startPoint y: 326, endPoint x: 732, endPoint y: 333, distance: 128.1
click at [732, 333] on app-calendar-viewport "Sun 24 2/2 1 Job Mon 25 1/1 1 Job Tue 26 1/1 1 Job Wed 27 2/2 2 Jobs Thu 28 2/9…" at bounding box center [500, 454] width 1001 height 732
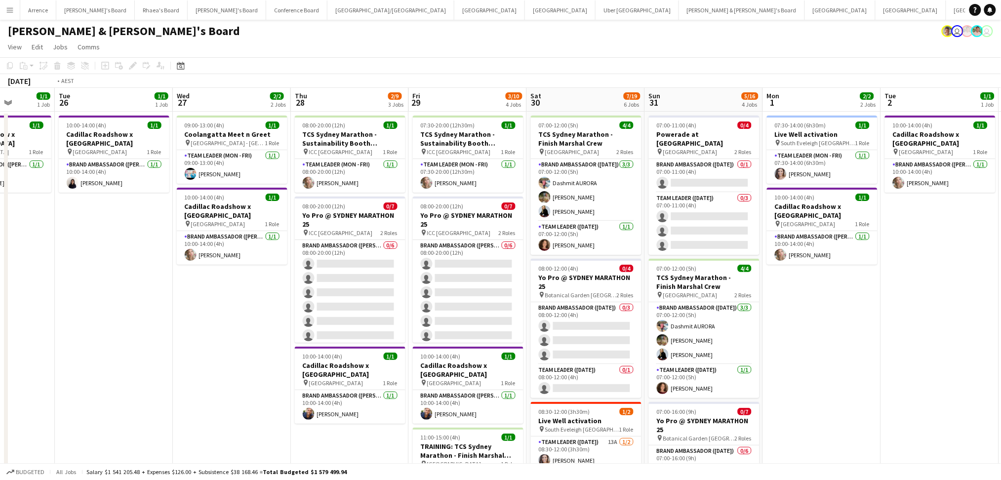
drag, startPoint x: 103, startPoint y: 343, endPoint x: 335, endPoint y: 332, distance: 232.4
click at [333, 333] on app-calendar-viewport "Sat 23 2/2 1 Job Sun 24 2/2 1 Job Mon 25 1/1 1 Job Tue 26 1/1 1 Job Wed 27 2/2 …" at bounding box center [500, 454] width 1001 height 732
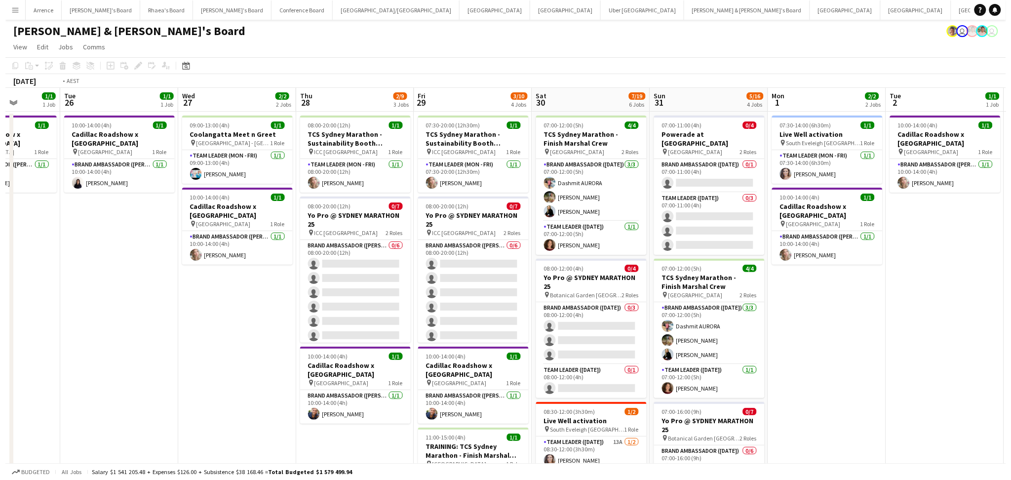
scroll to position [0, 305]
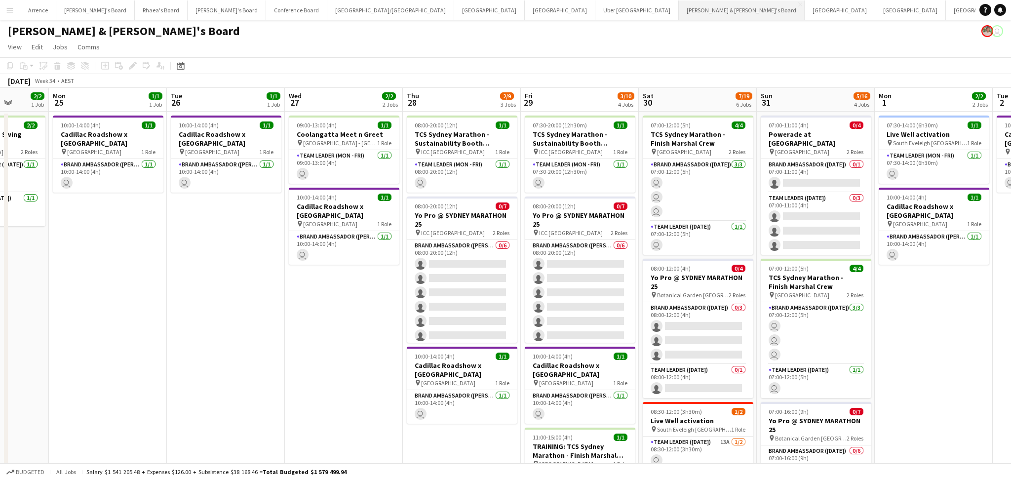
click at [679, 12] on button "[PERSON_NAME] & [PERSON_NAME]'s Board Close" at bounding box center [742, 9] width 126 height 19
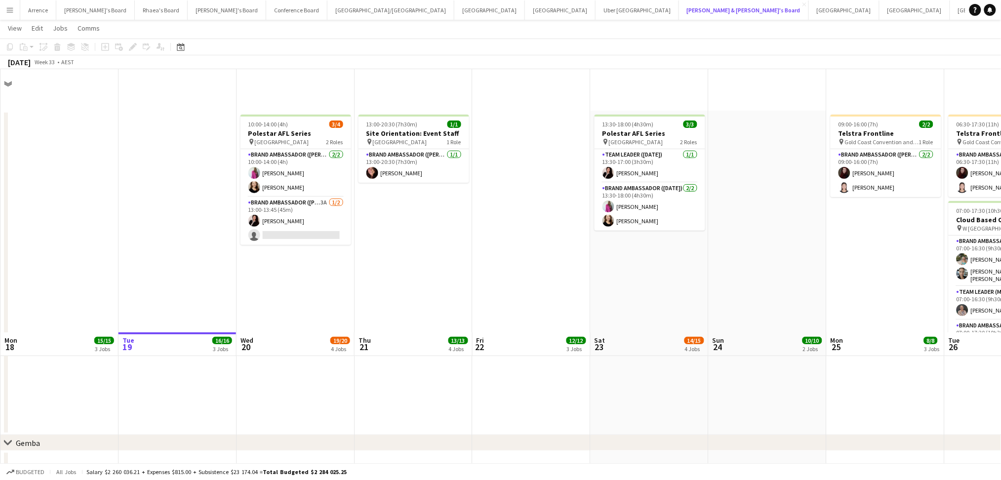
scroll to position [263, 0]
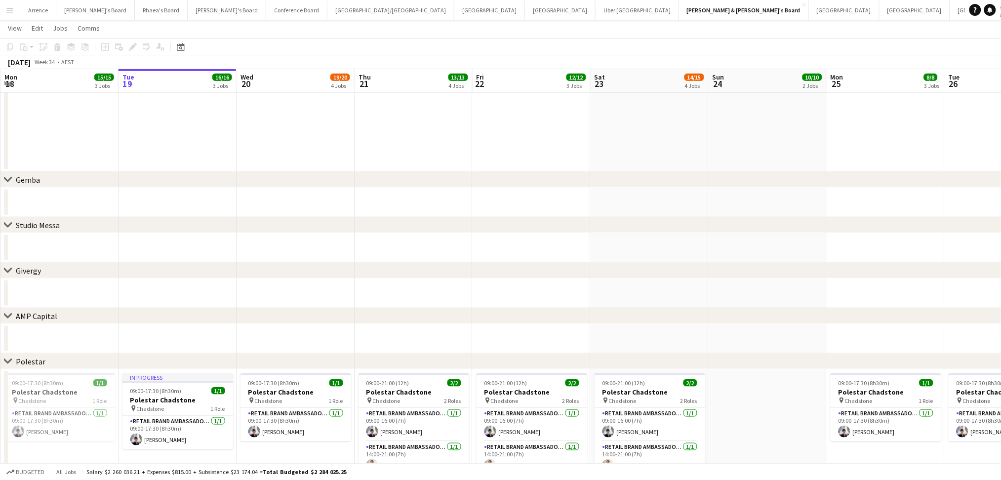
drag, startPoint x: 878, startPoint y: 331, endPoint x: 386, endPoint y: 351, distance: 492.3
click at [386, 351] on app-calendar-viewport "Sat 16 23/23 10 Jobs Sun 17 12/12 7 Jobs Mon 18 15/15 3 Jobs Tue 19 16/16 3 Job…" at bounding box center [500, 432] width 1001 height 1315
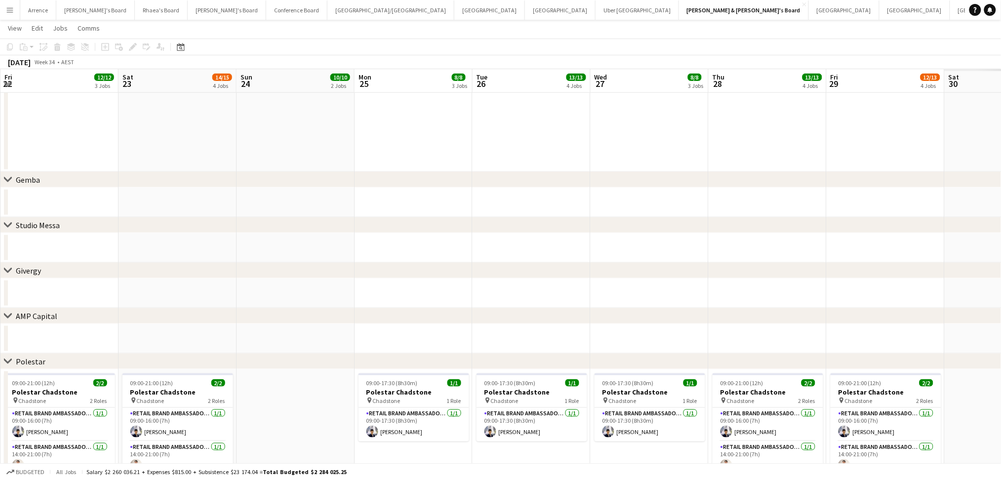
scroll to position [0, 256]
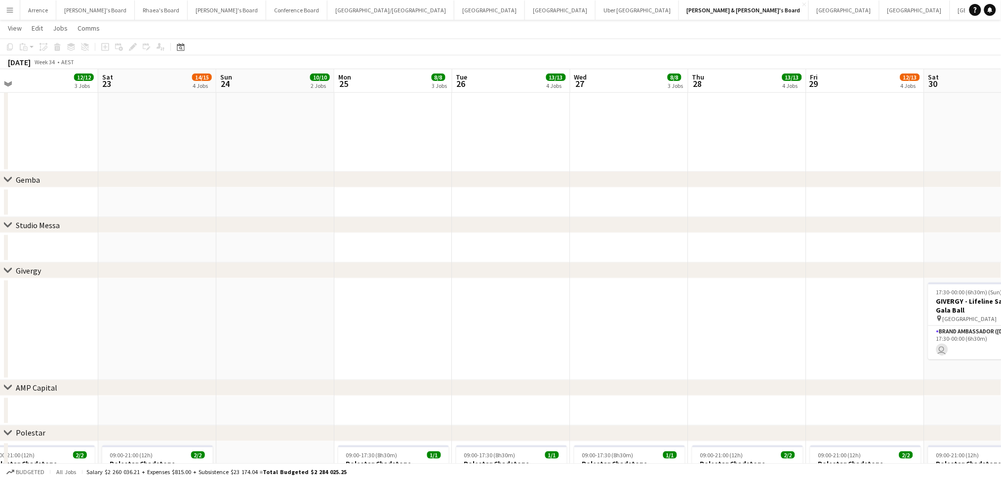
drag, startPoint x: 640, startPoint y: 326, endPoint x: 483, endPoint y: 288, distance: 162.0
click at [332, 341] on app-calendar-viewport "Wed 20 19/20 4 Jobs Thu 21 13/13 4 Jobs Fri 22 12/12 3 Jobs Sat 23 14/15 4 Jobs…" at bounding box center [500, 468] width 1001 height 1387
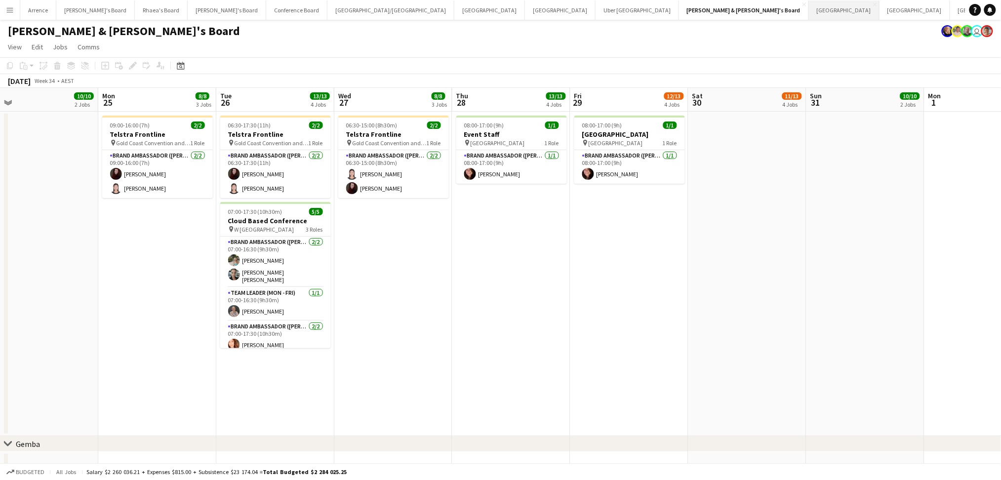
scroll to position [0, 328]
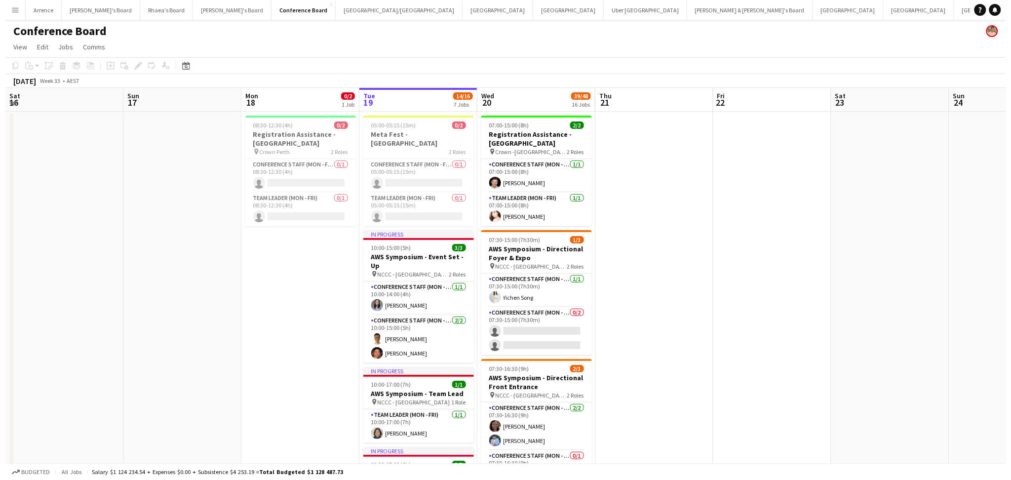
scroll to position [0, 236]
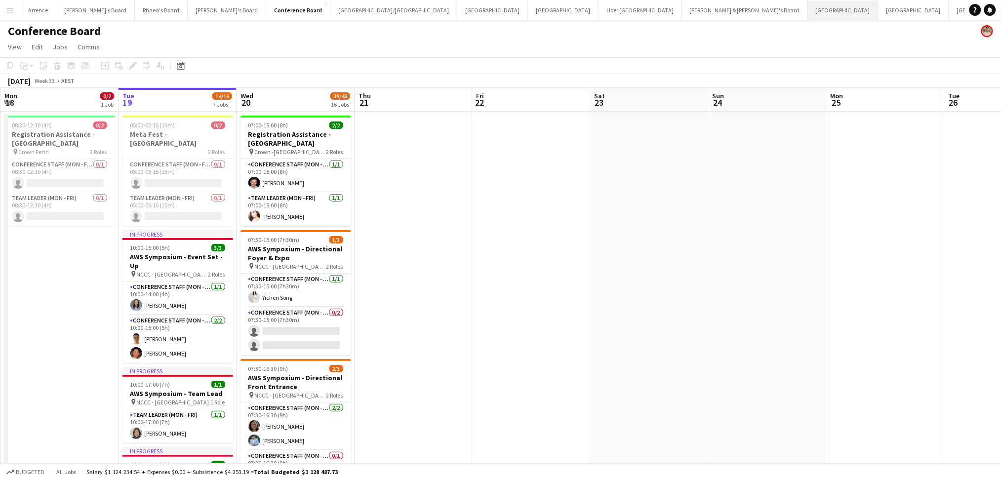
click at [808, 13] on button "Sydney Close" at bounding box center [843, 9] width 71 height 19
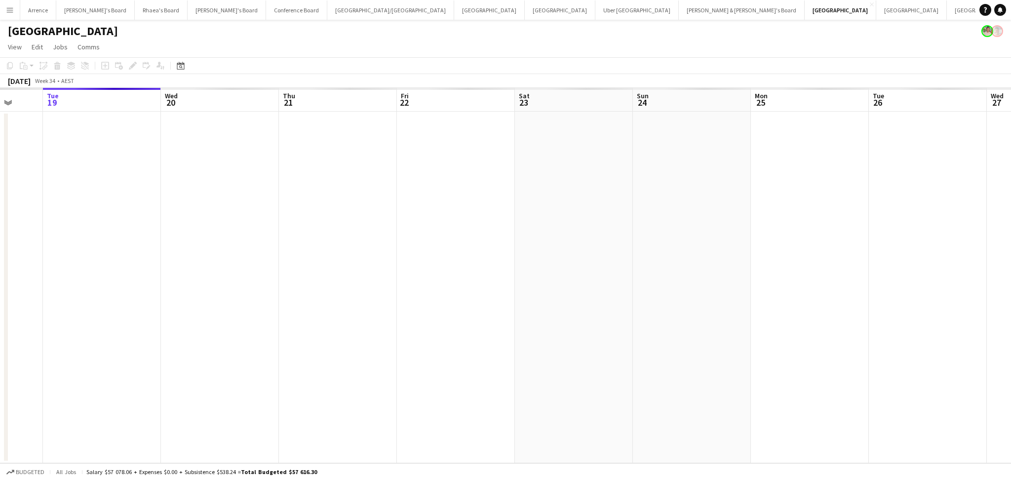
drag, startPoint x: 785, startPoint y: 299, endPoint x: 651, endPoint y: 353, distance: 144.7
click at [230, 288] on app-calendar-viewport "Sat 16 Sun 17 Mon 18 Tue 19 Wed 20 Thu 21 Fri 22 Sat 23 Sun 24 Mon 25 Tue 26 We…" at bounding box center [505, 275] width 1011 height 375
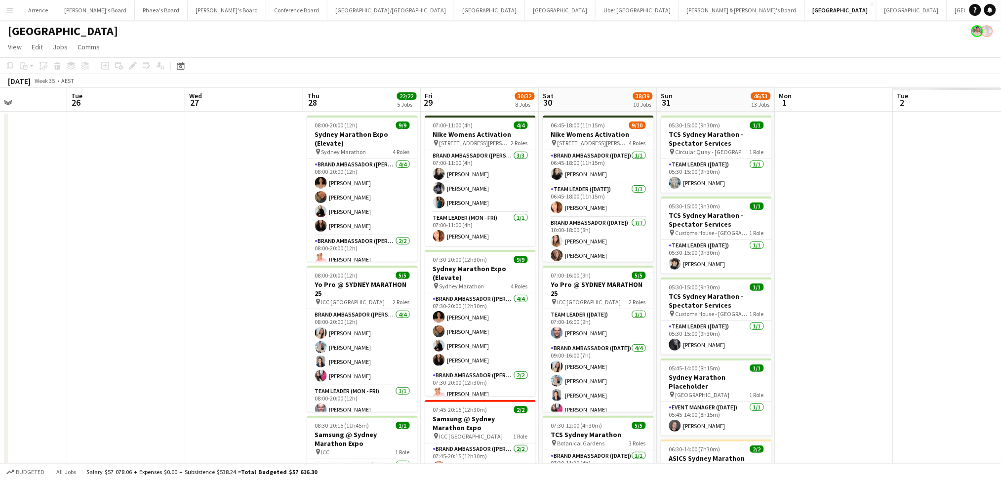
drag, startPoint x: 642, startPoint y: 323, endPoint x: 250, endPoint y: 317, distance: 391.7
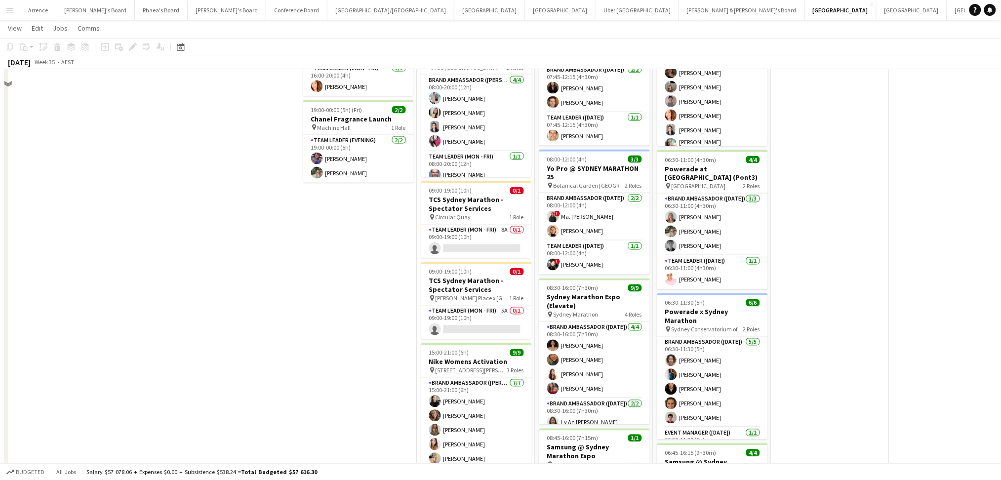
scroll to position [395, 0]
